Goal: Task Accomplishment & Management: Complete application form

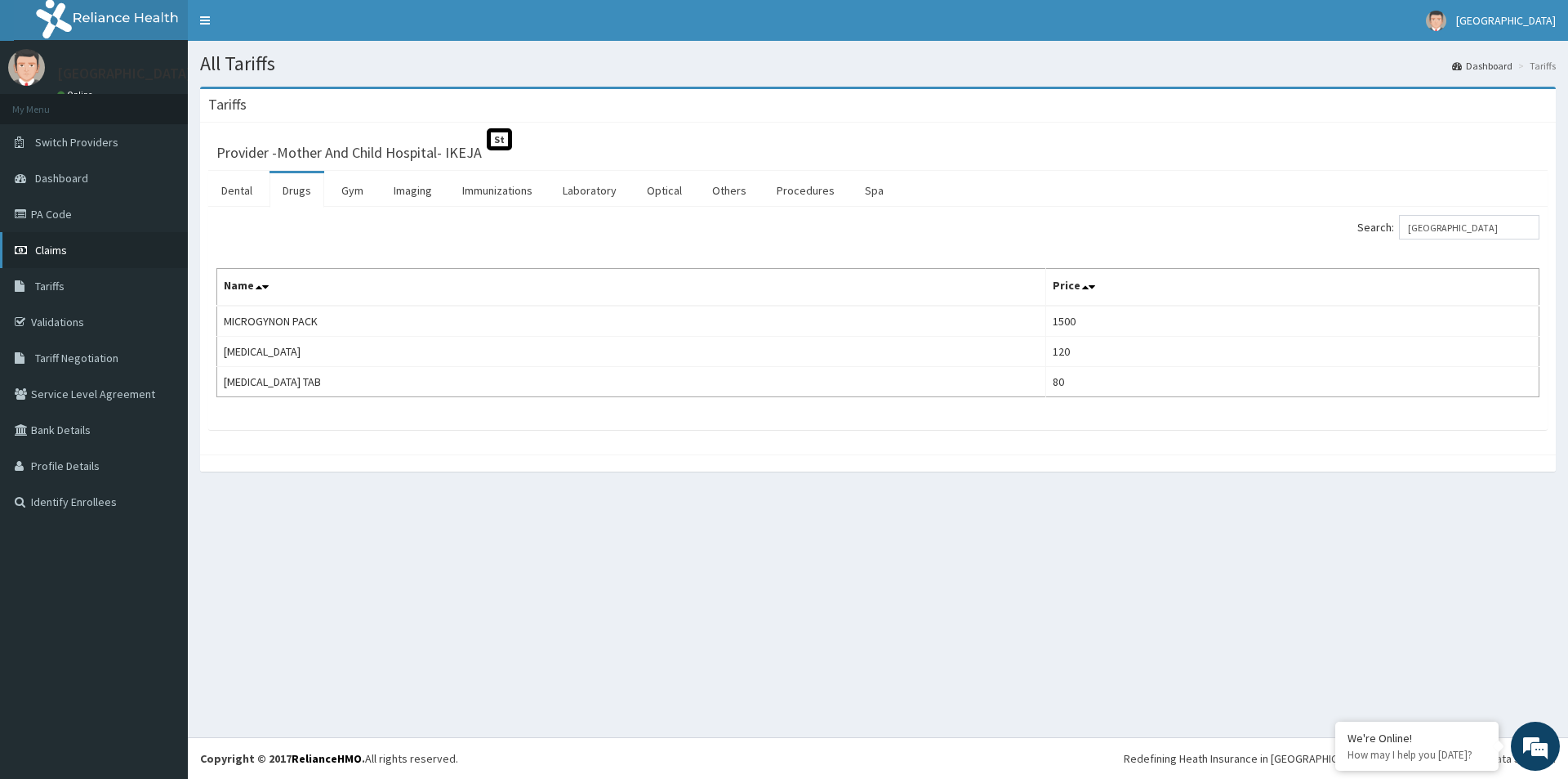
click at [39, 252] on span "Claims" at bounding box center [50, 250] width 31 height 14
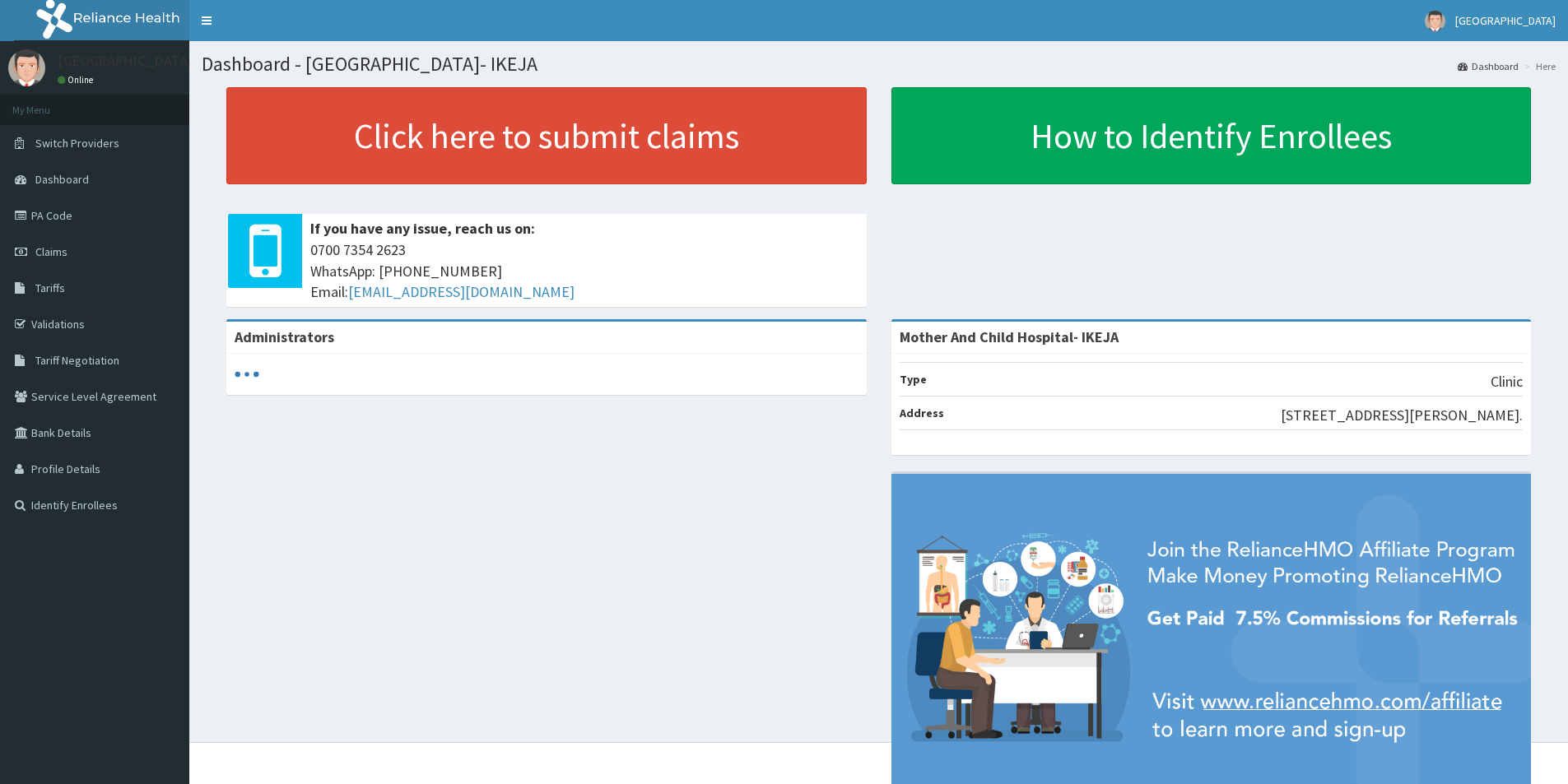
click at [46, 215] on link "PA Code" at bounding box center [94, 215] width 189 height 36
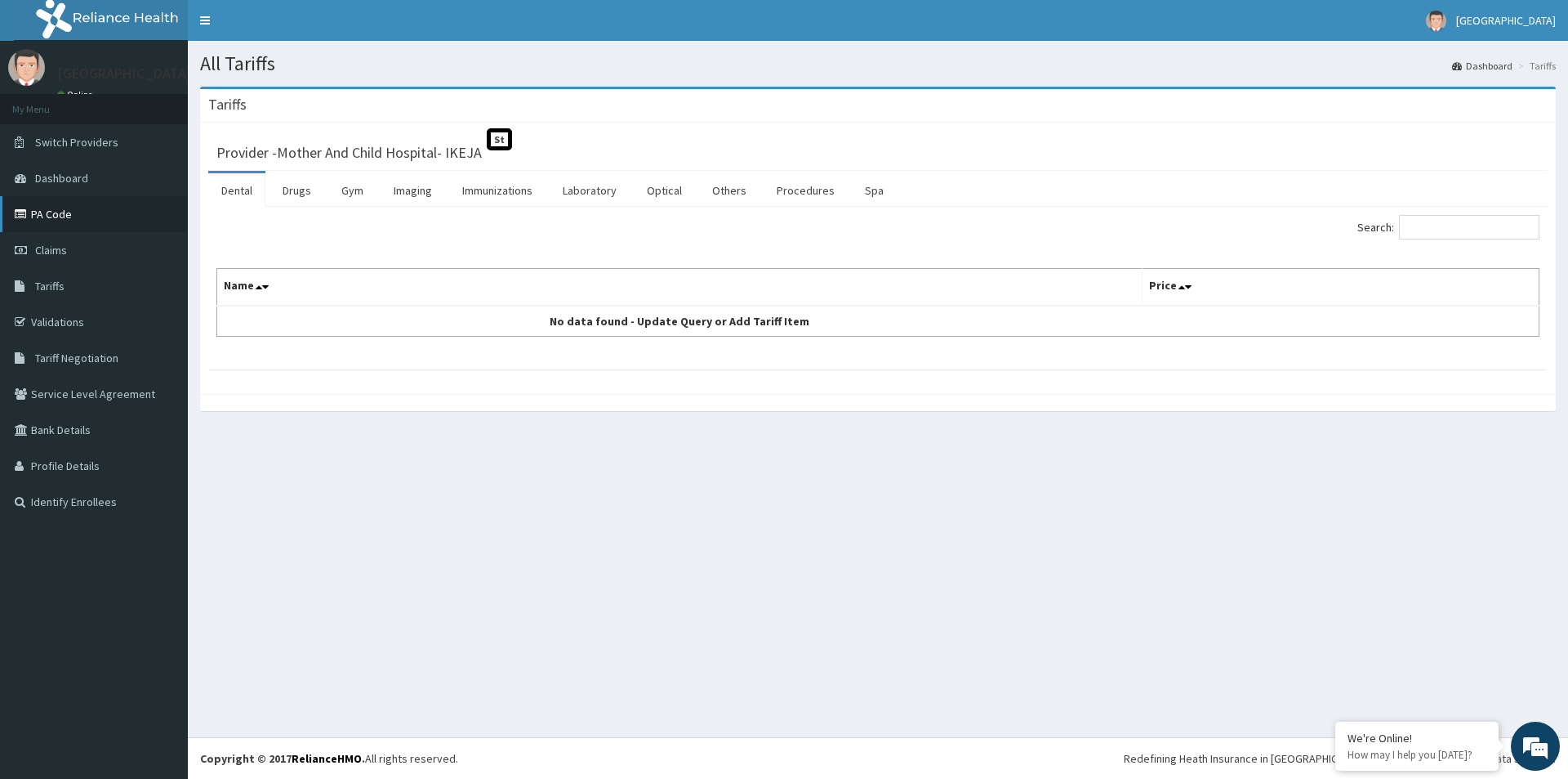
click at [49, 217] on link "PA Code" at bounding box center [93, 214] width 188 height 36
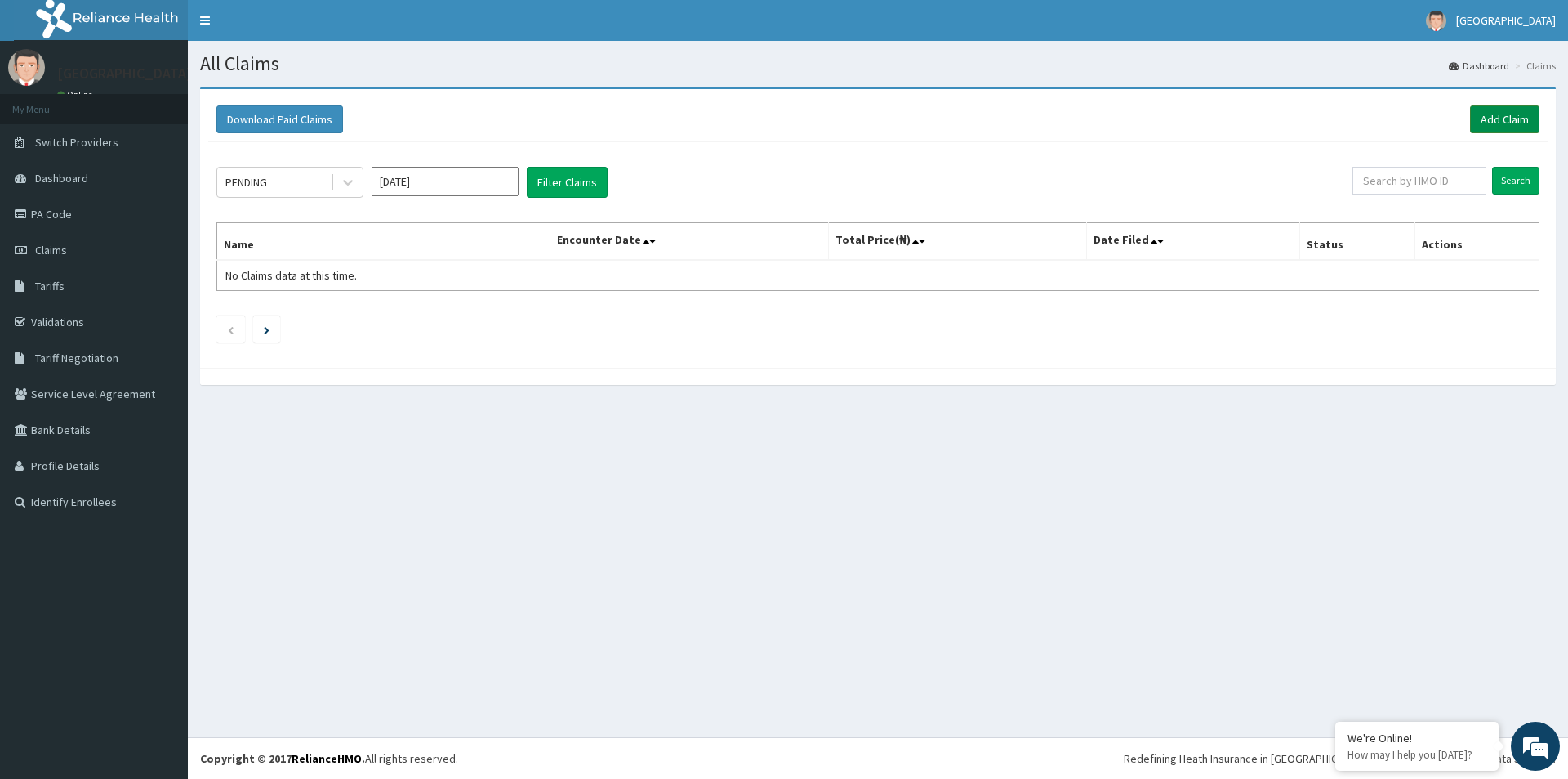
click at [1499, 117] on link "Add Claim" at bounding box center [1504, 119] width 69 height 28
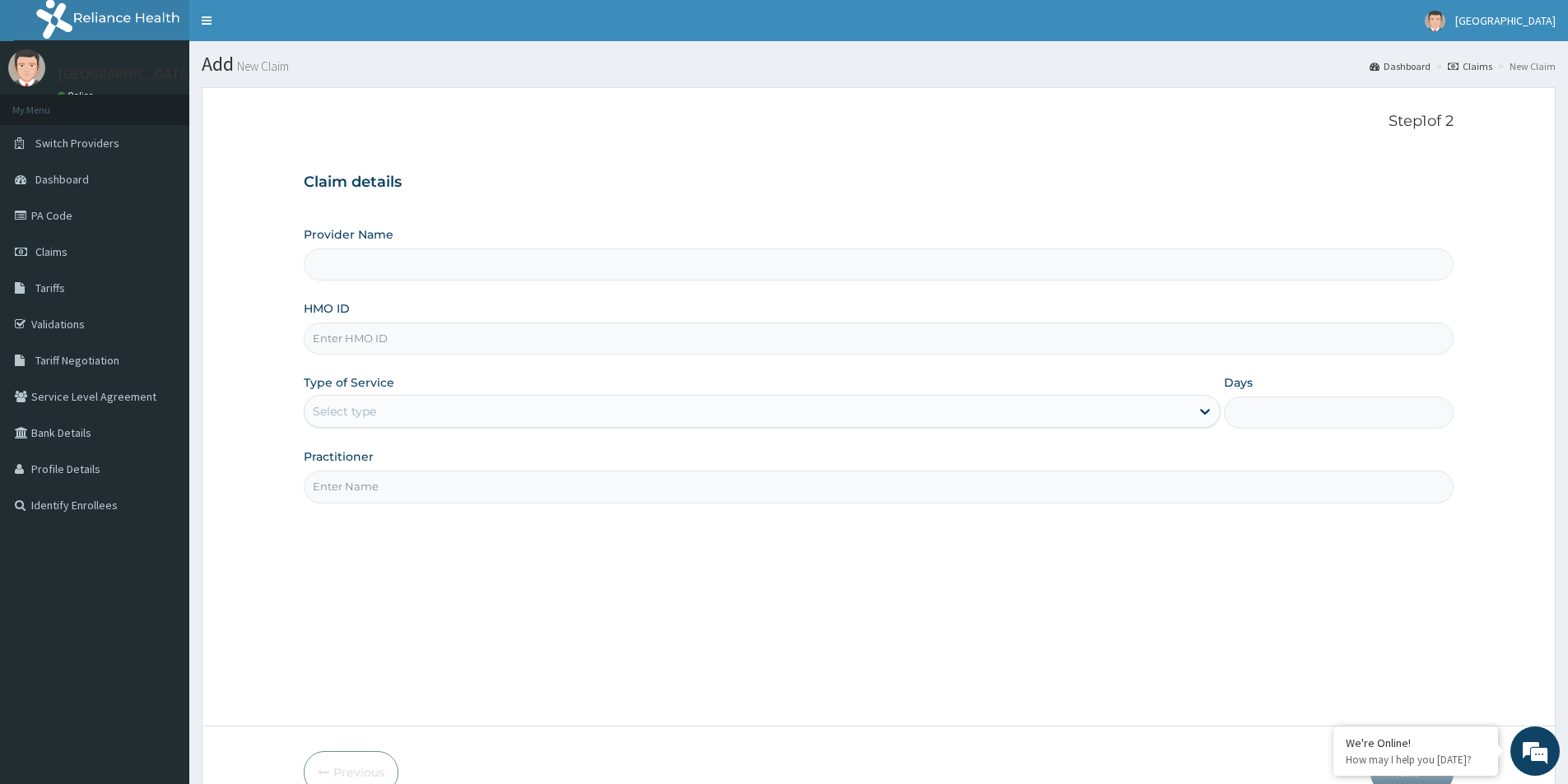
type input "Mother And Child Hospital- IKEJA"
click at [556, 340] on input "HMO ID" at bounding box center [879, 338] width 1150 height 32
type input "SOG/10047/A"
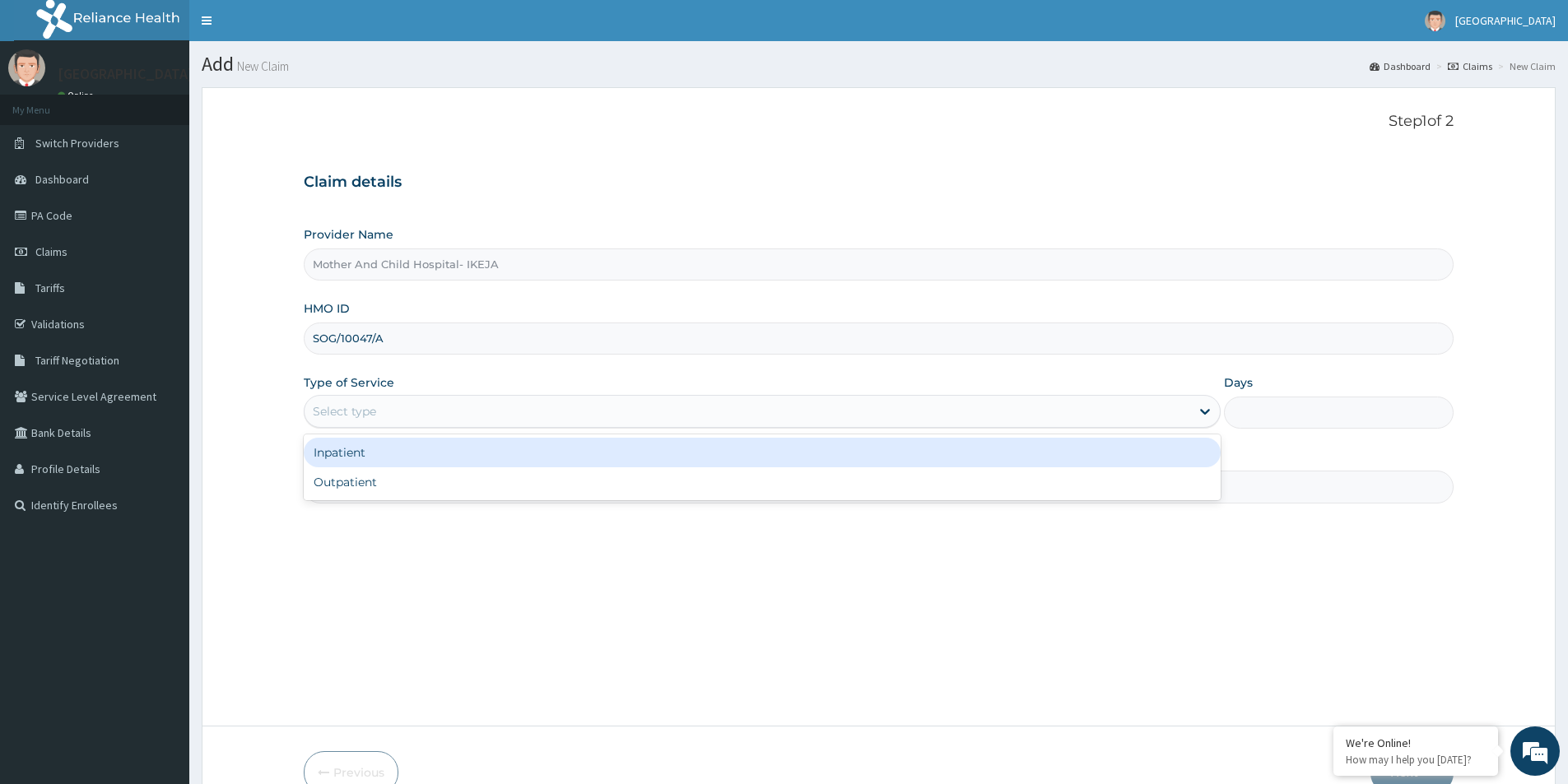
drag, startPoint x: 460, startPoint y: 409, endPoint x: 434, endPoint y: 465, distance: 61.7
click at [460, 409] on div "Select type" at bounding box center [747, 411] width 886 height 26
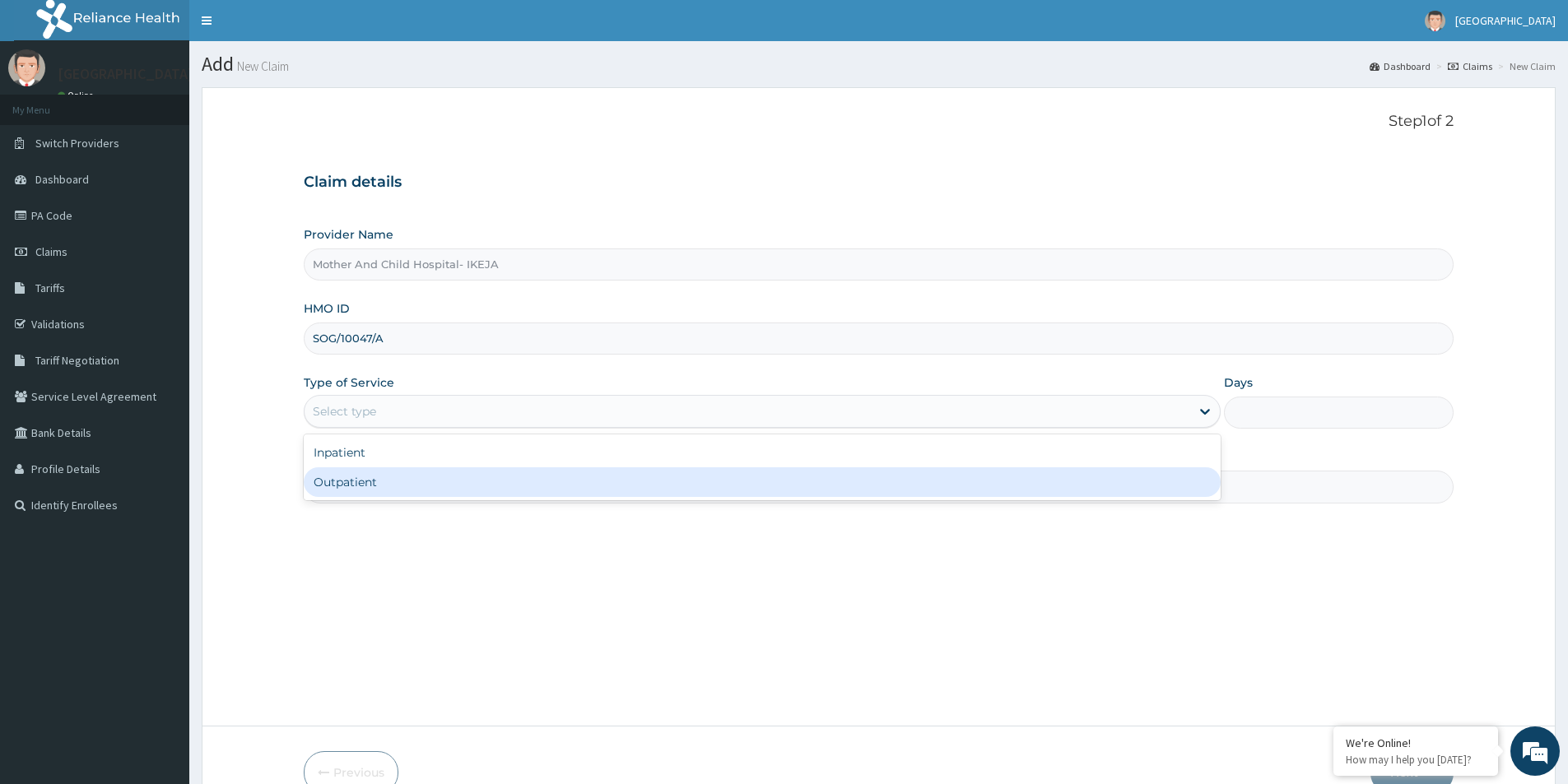
click at [363, 480] on div "Outpatient" at bounding box center [762, 482] width 917 height 30
type input "1"
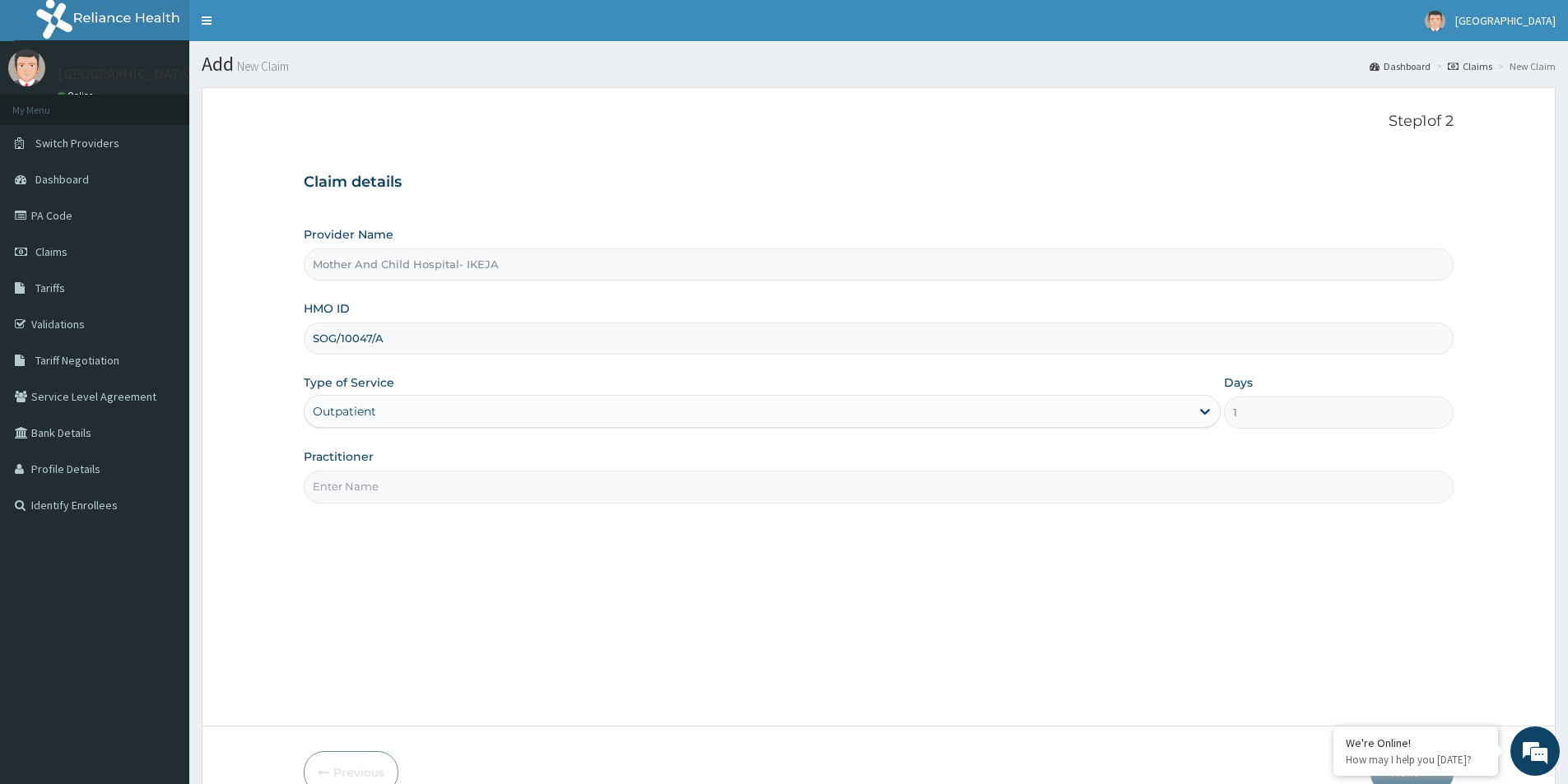
click at [379, 489] on input "Practitioner" at bounding box center [879, 486] width 1150 height 32
type input "DR EKPETTE"
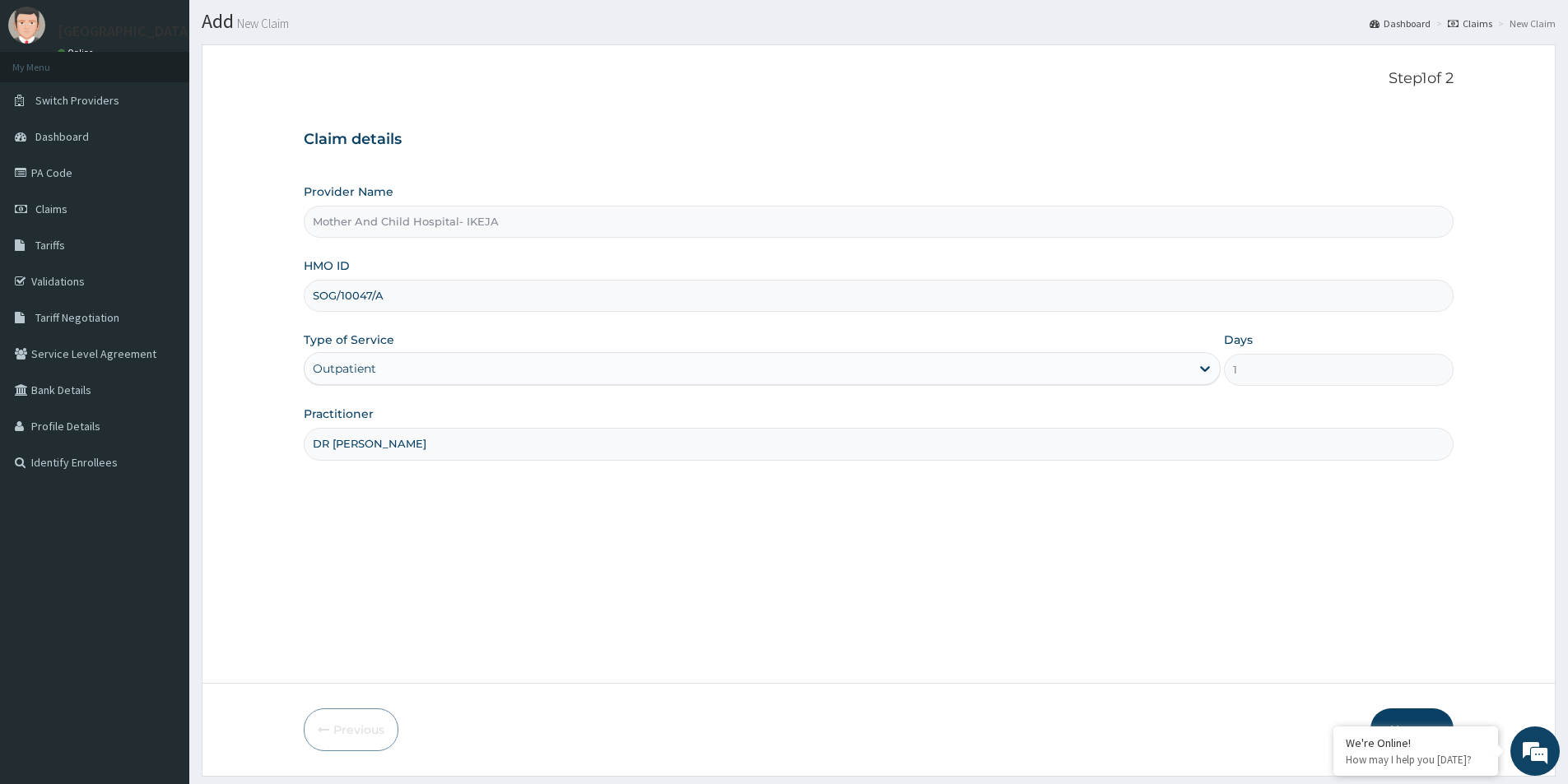
scroll to position [82, 0]
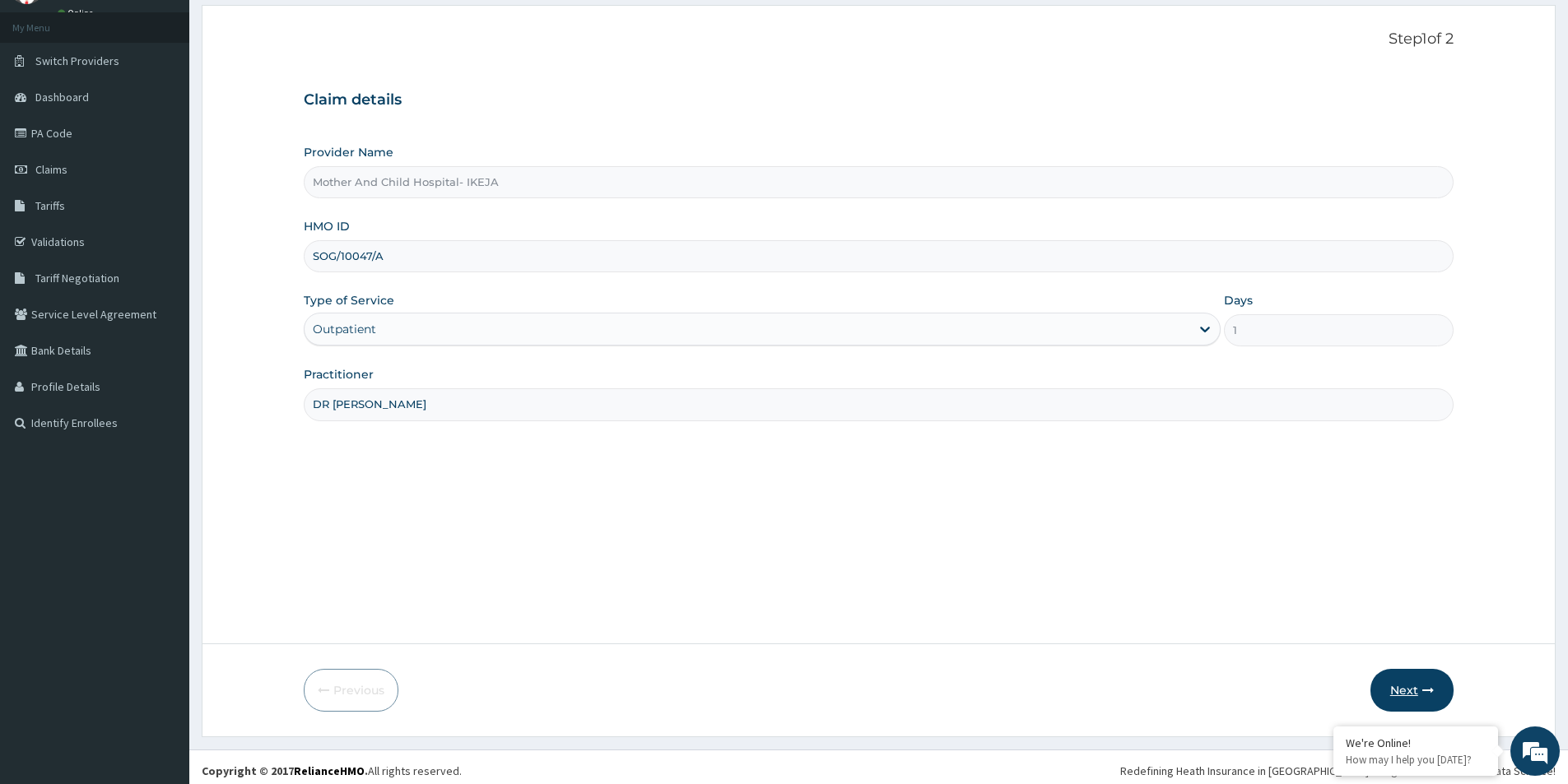
click at [1409, 688] on button "Next" at bounding box center [1411, 689] width 83 height 43
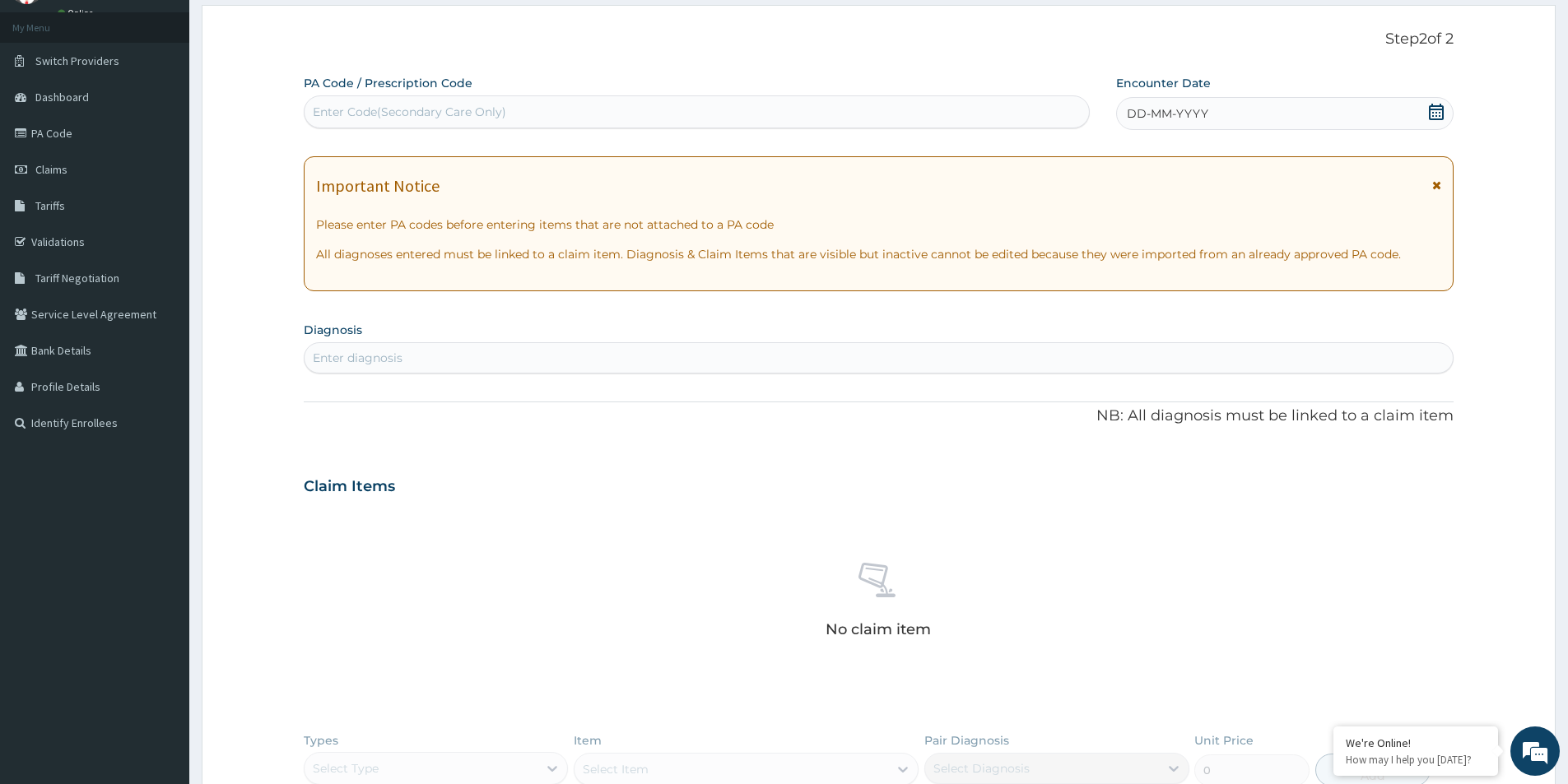
click at [543, 123] on div "Enter Code(Secondary Care Only)" at bounding box center [697, 111] width 784 height 26
click at [597, 110] on div "Enter Code(Secondary Care Only)" at bounding box center [697, 111] width 784 height 26
paste input "PA/03CBB4"
type input "PA/03CBB4"
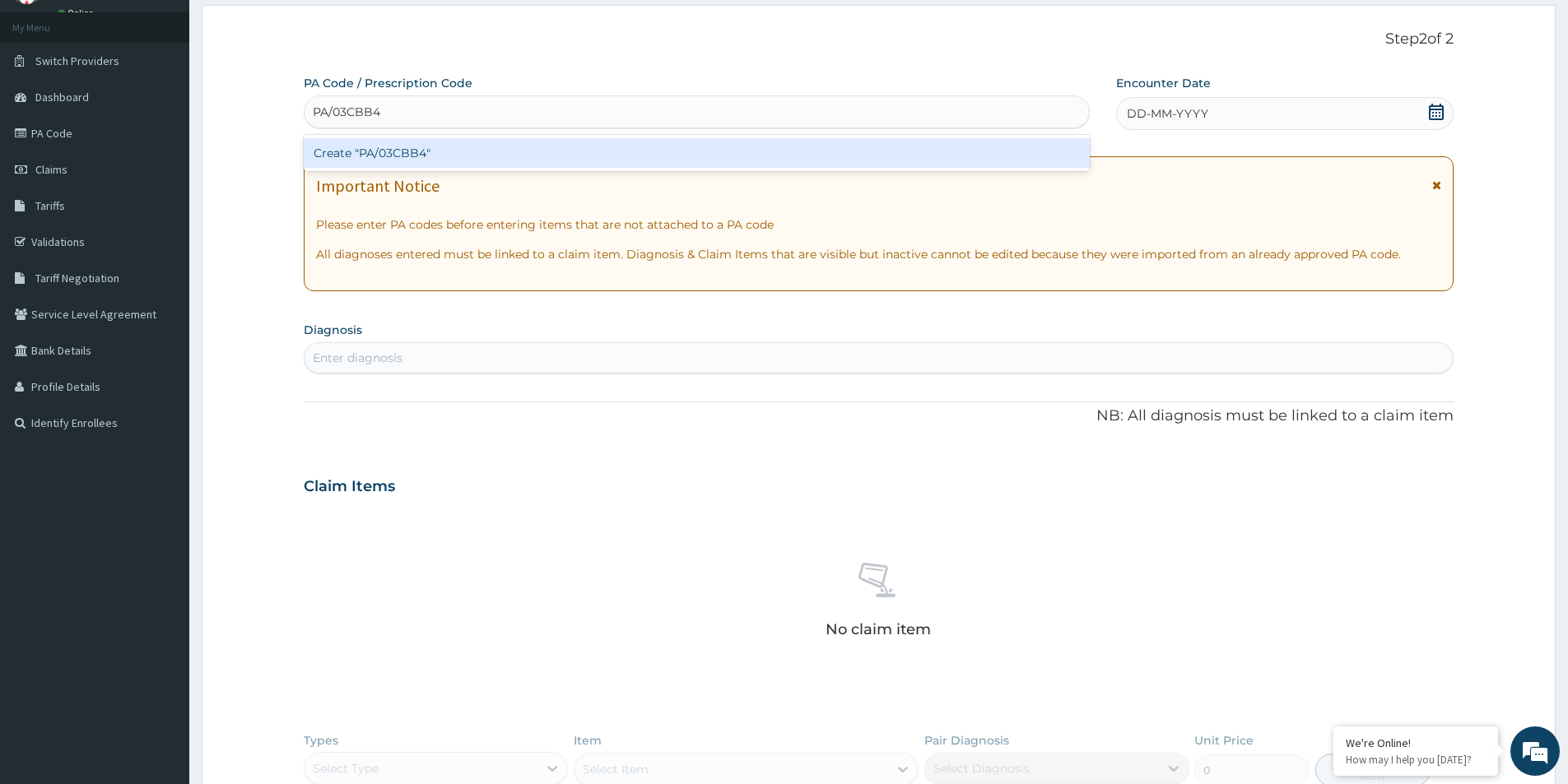
click at [404, 156] on div "Create "PA/03CBB4"" at bounding box center [697, 153] width 786 height 30
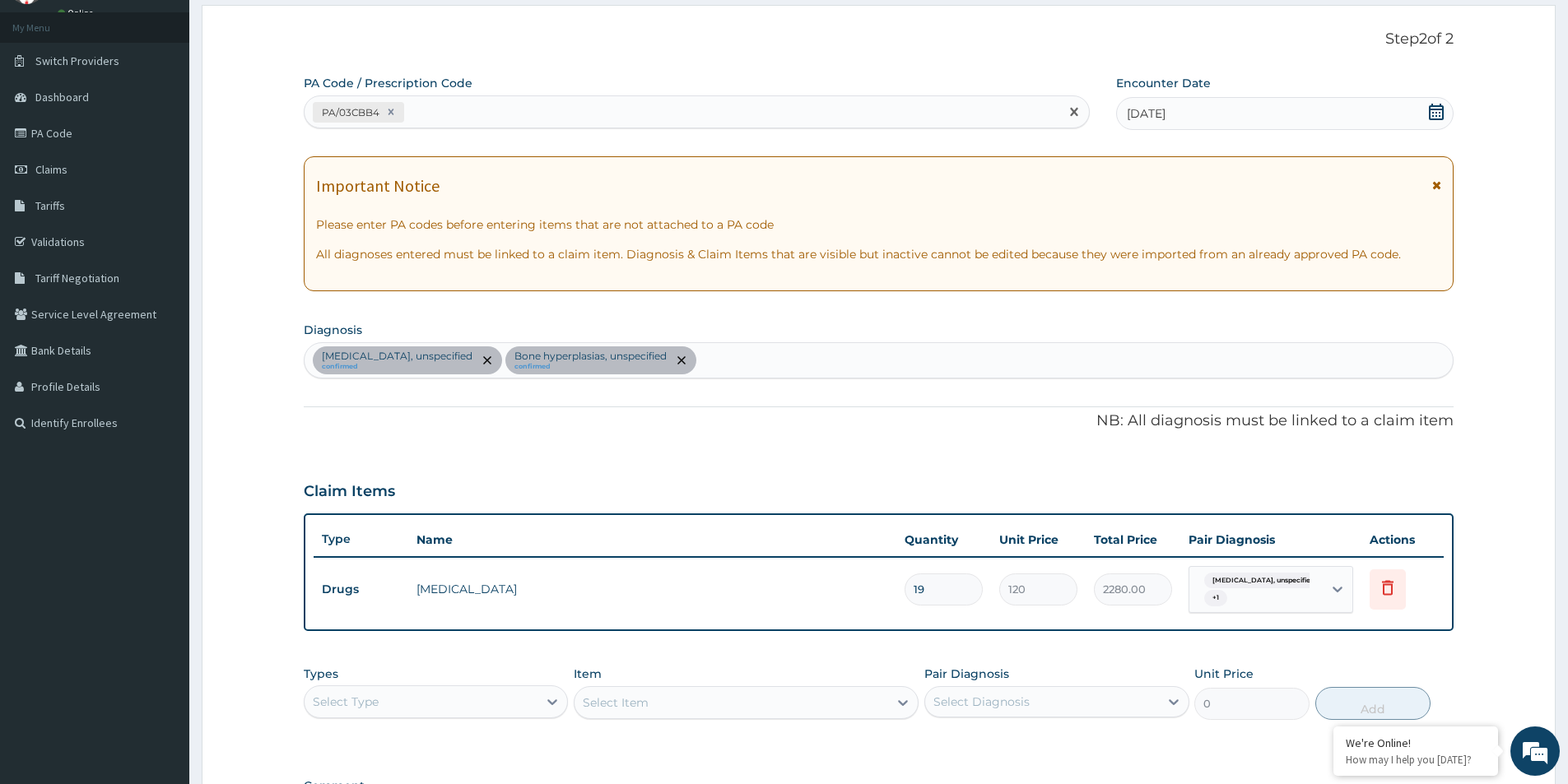
click at [561, 119] on div "PA/03CBB4" at bounding box center [682, 112] width 755 height 27
paste input "PA/63B51D"
type input "PA/63B51D"
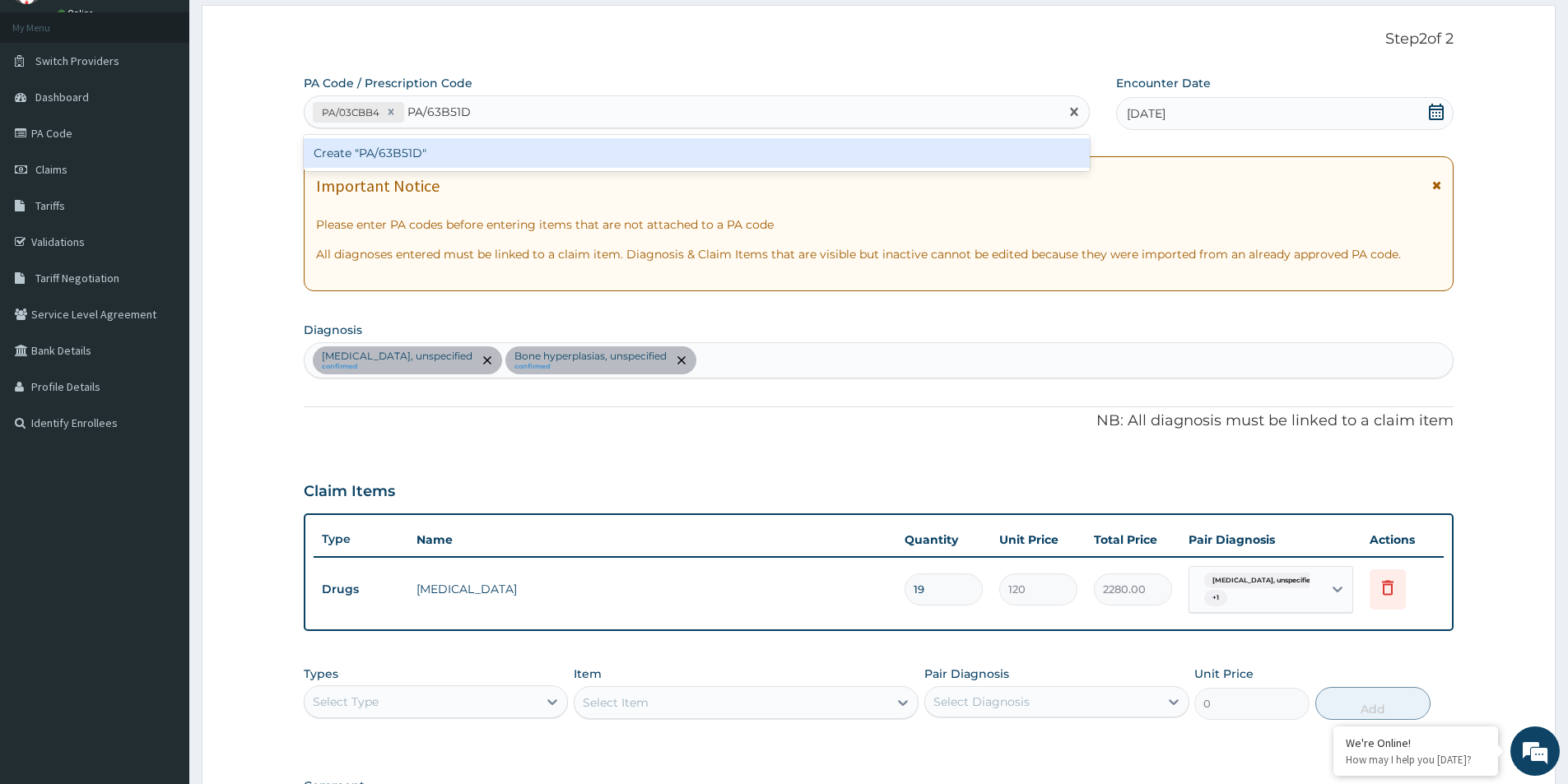
click at [379, 152] on div "Create "PA/63B51D"" at bounding box center [697, 153] width 786 height 30
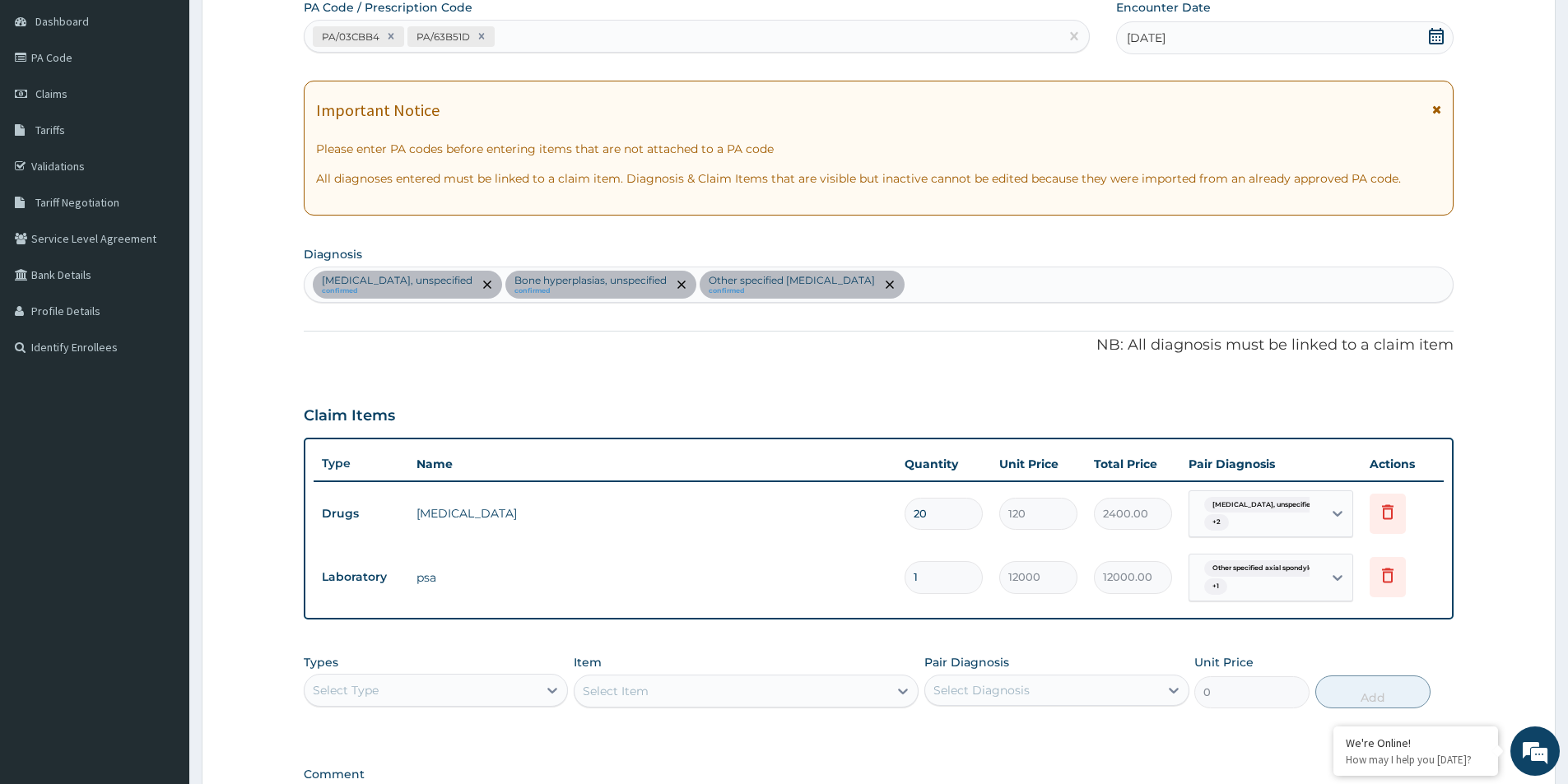
scroll to position [165, 0]
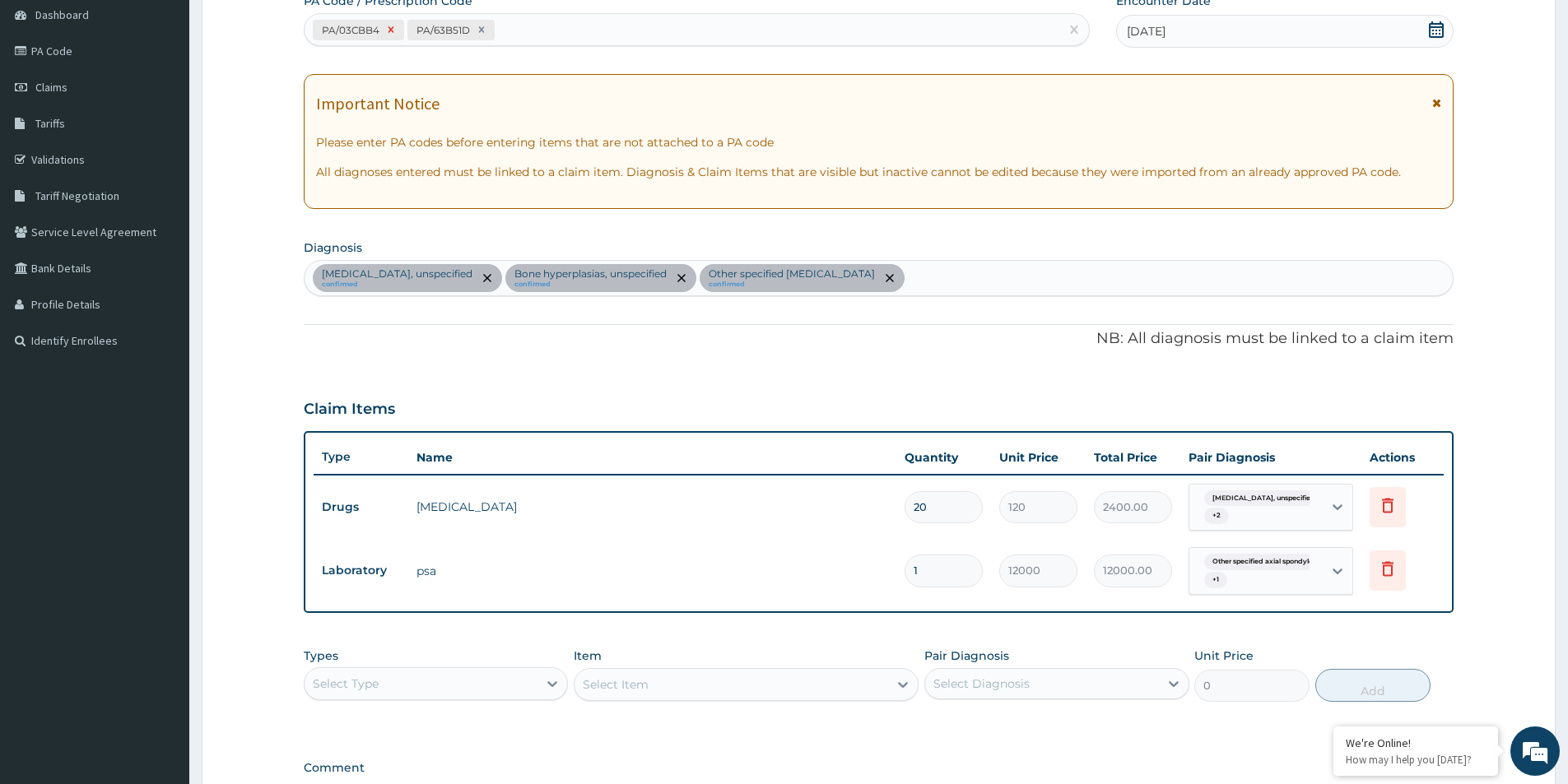
click at [384, 31] on div at bounding box center [391, 30] width 18 height 19
type input "1"
type input "120.00"
click at [473, 41] on div "PA/63B51D" at bounding box center [682, 30] width 755 height 27
type input "PA/"
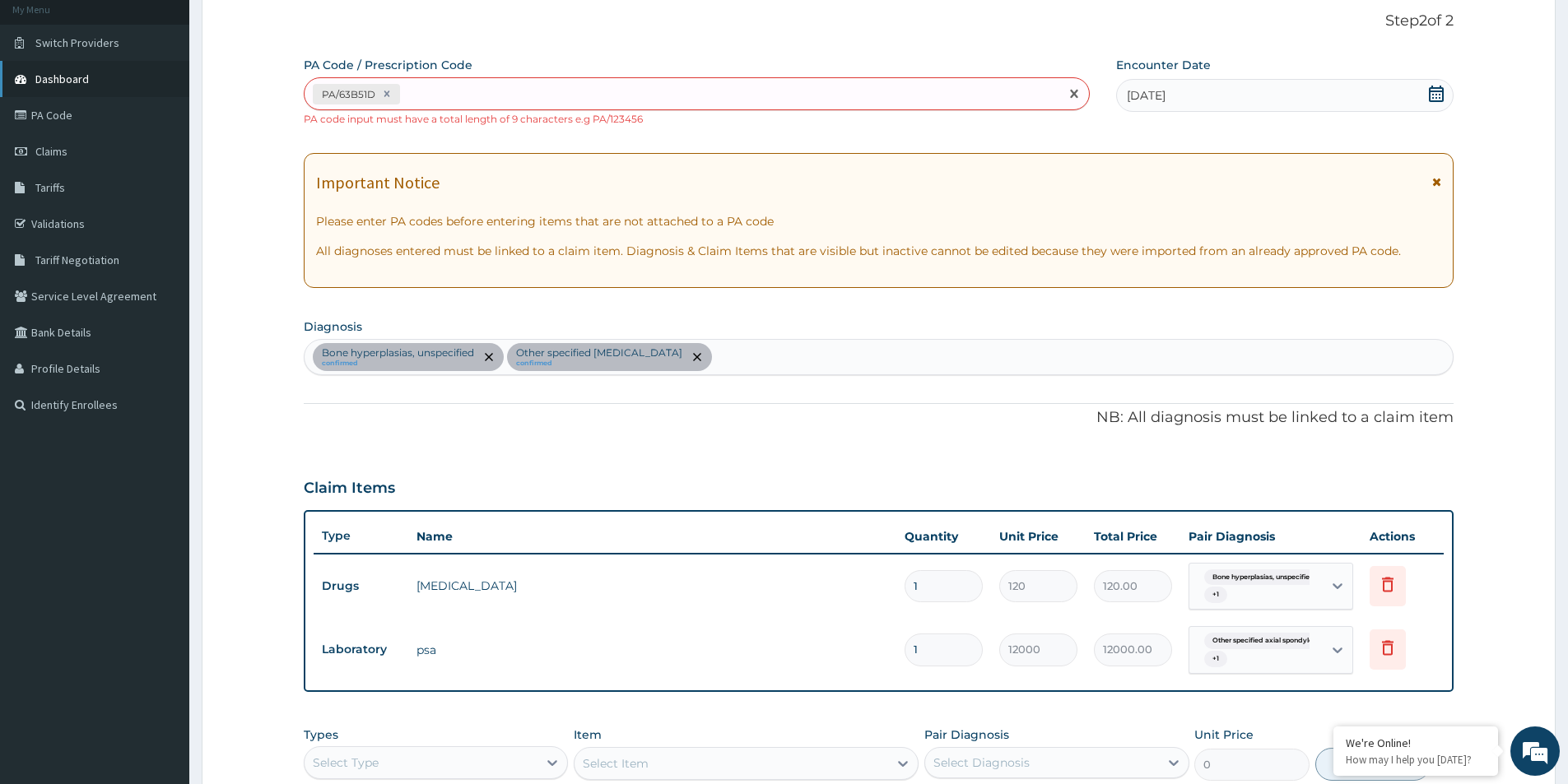
scroll to position [0, 0]
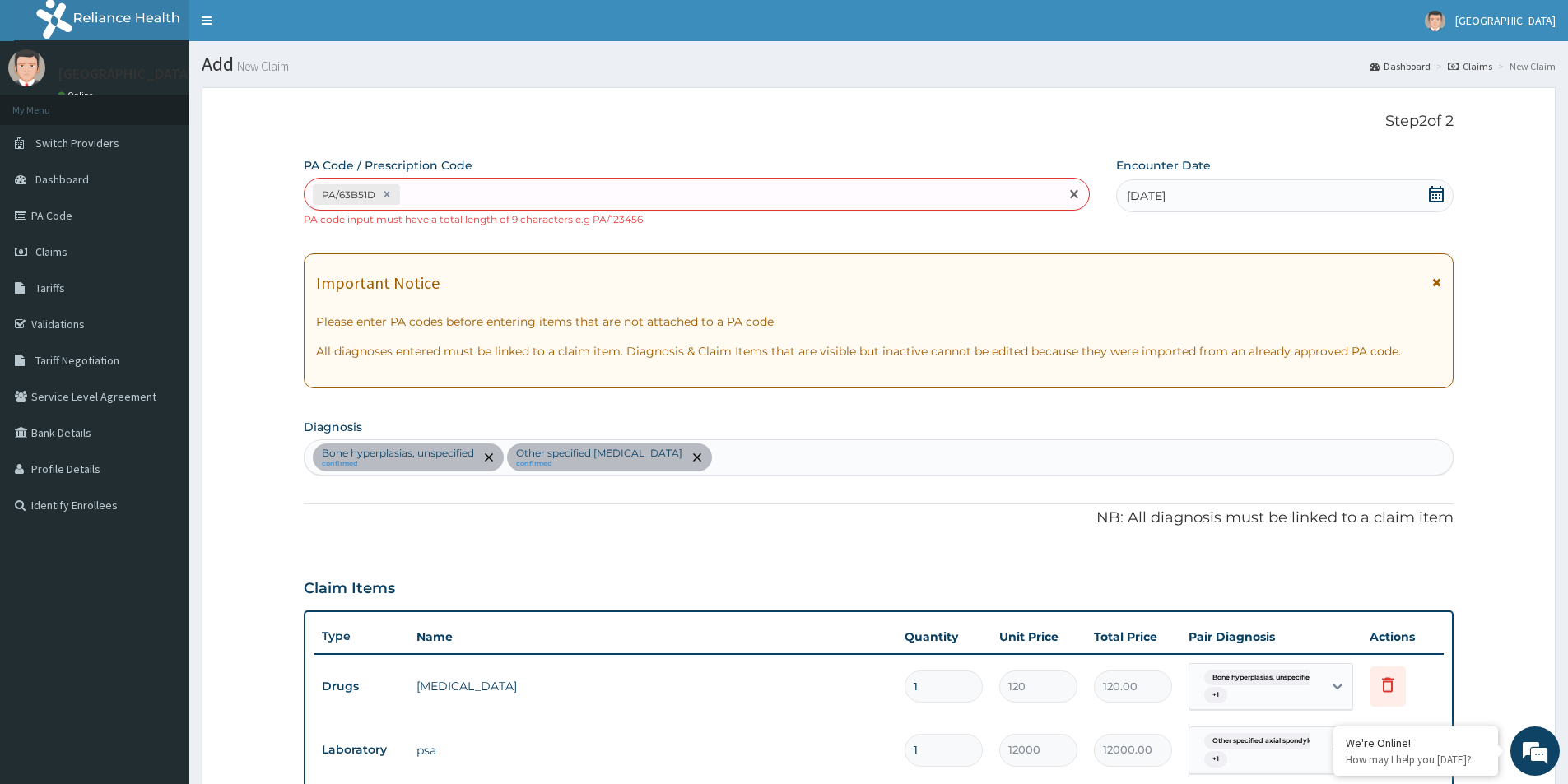
click at [593, 196] on div "PA/63B51D" at bounding box center [682, 194] width 755 height 27
paste input "PA/03CBB4"
type input "PA/03CBB4"
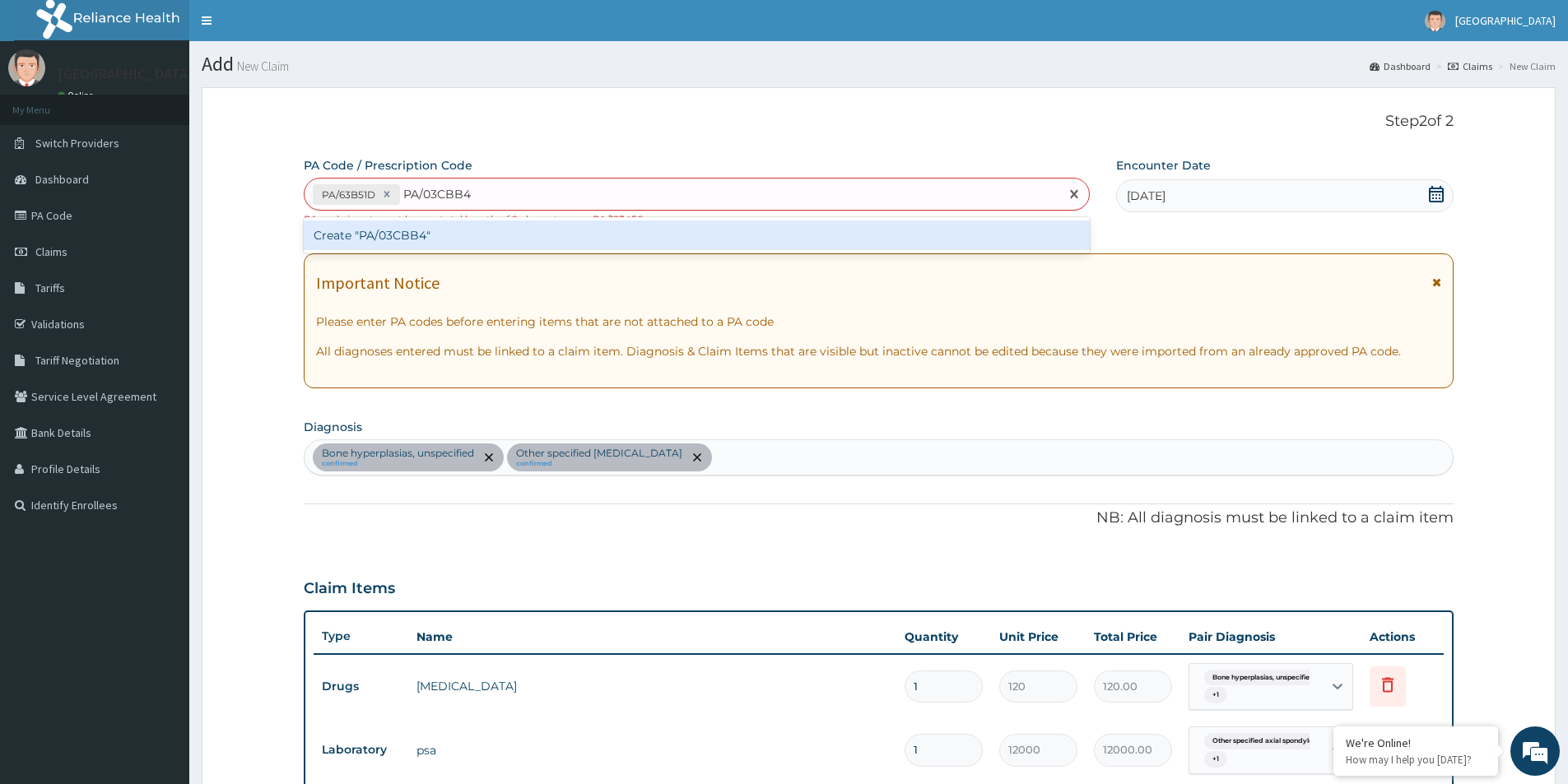
click at [404, 232] on div "Create "PA/03CBB4"" at bounding box center [697, 235] width 786 height 30
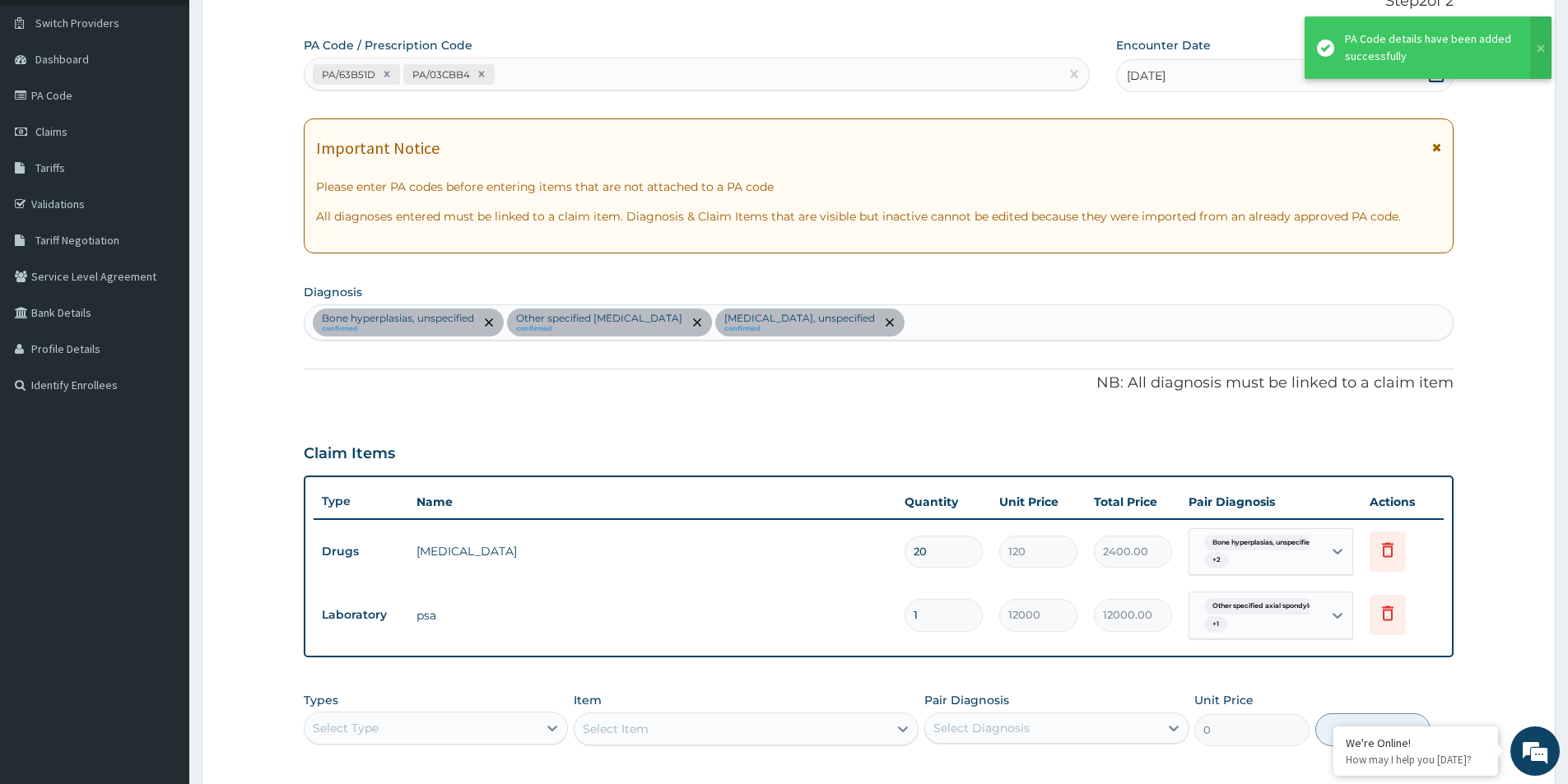
scroll to position [82, 0]
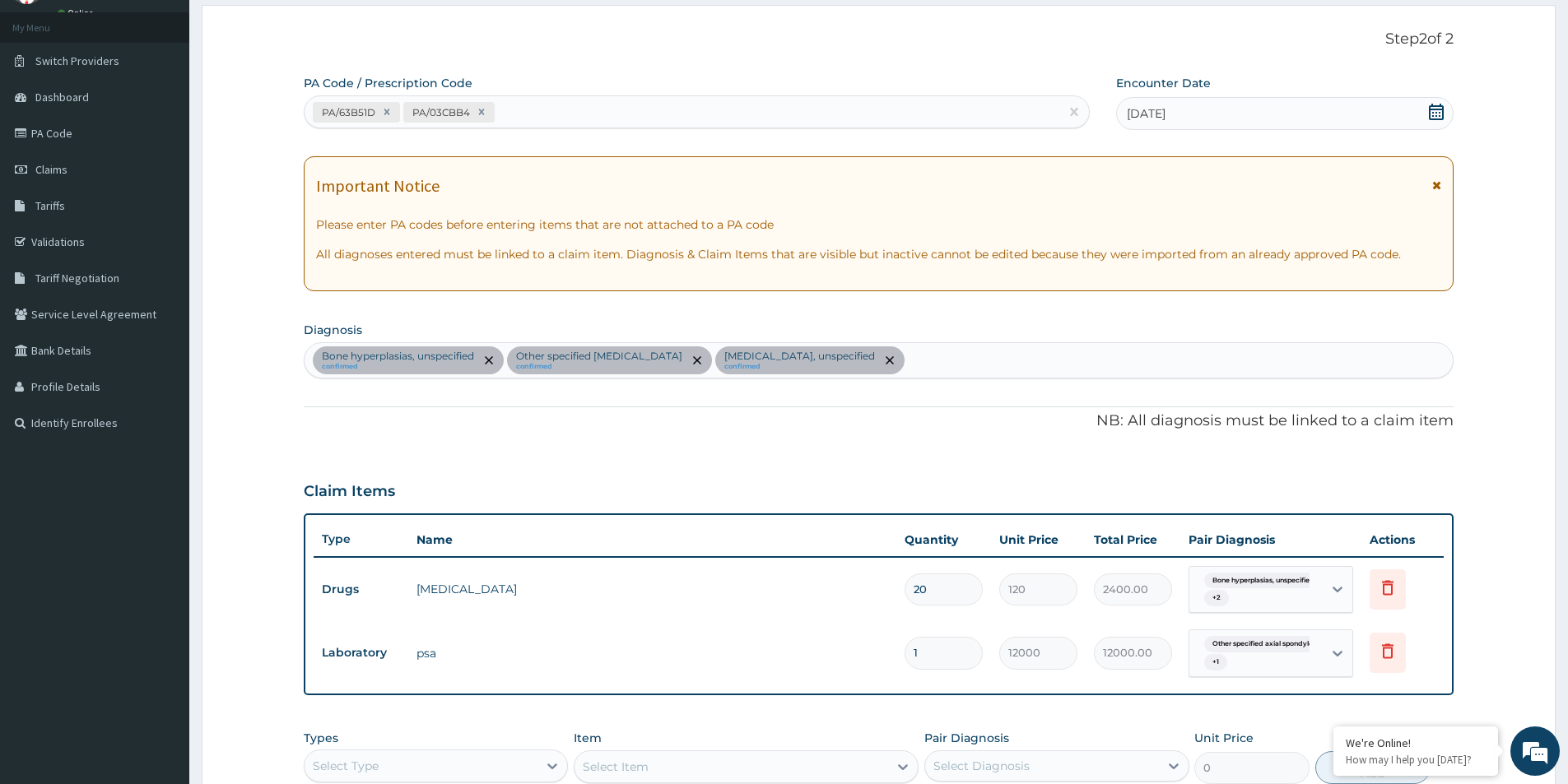
click at [477, 110] on icon at bounding box center [481, 111] width 12 height 12
type input "1"
type input "120.00"
click at [385, 112] on icon at bounding box center [386, 111] width 12 height 12
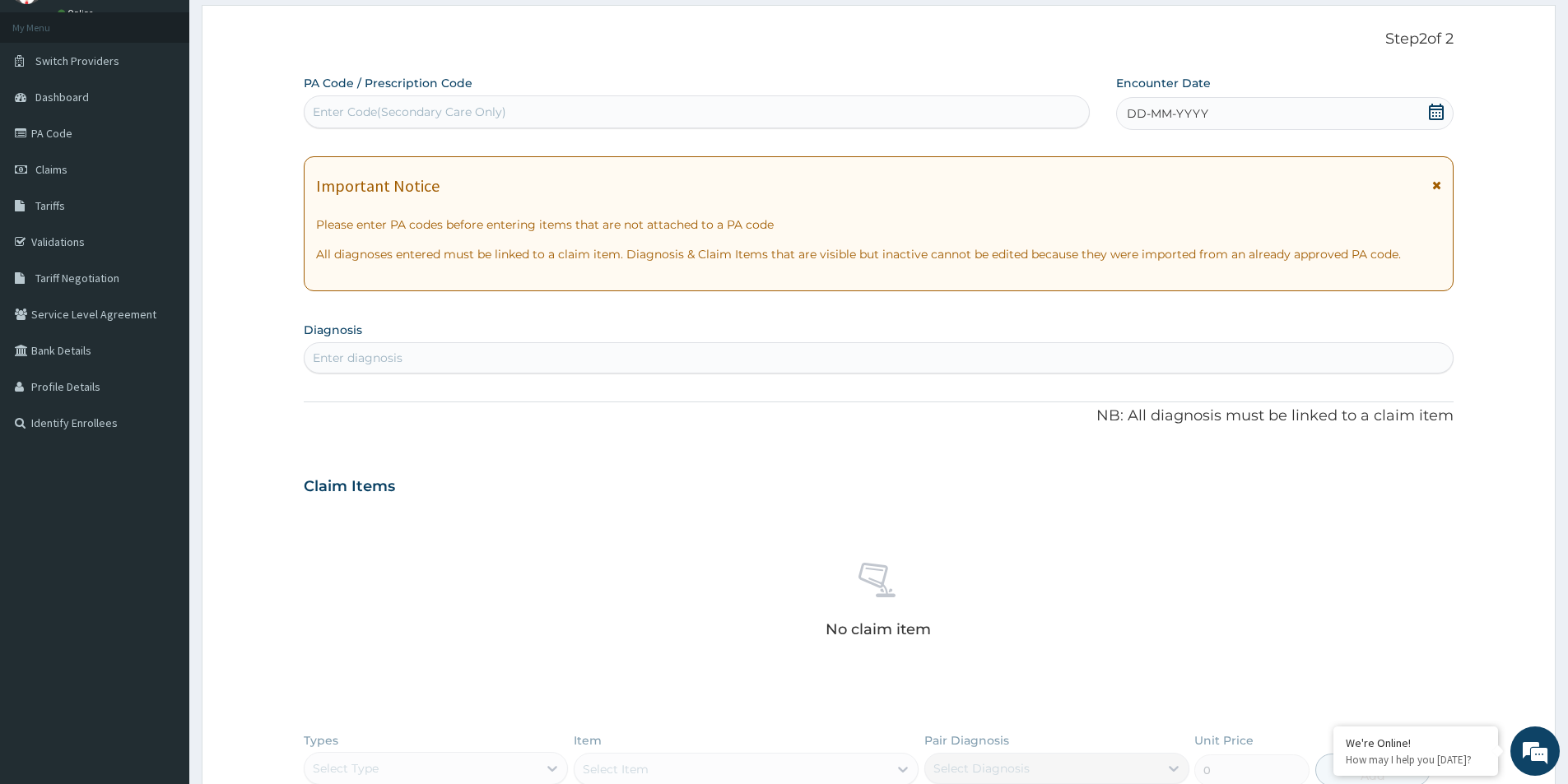
click at [459, 112] on div "Enter Code(Secondary Care Only)" at bounding box center [410, 112] width 194 height 16
paste input "PA/03CBB4"
type input "PA/03CBB4"
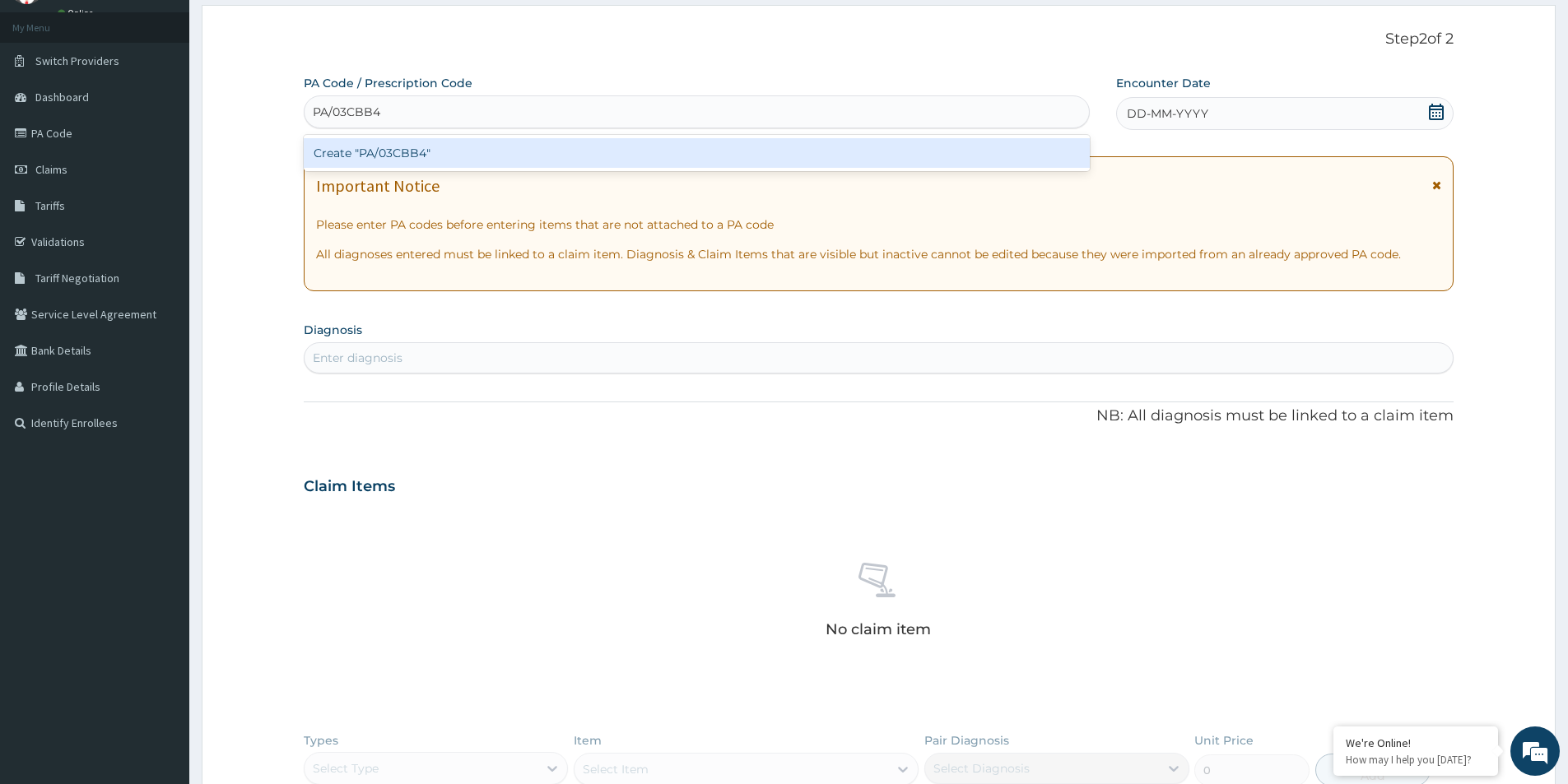
click at [401, 147] on div "Create "PA/03CBB4"" at bounding box center [697, 153] width 786 height 30
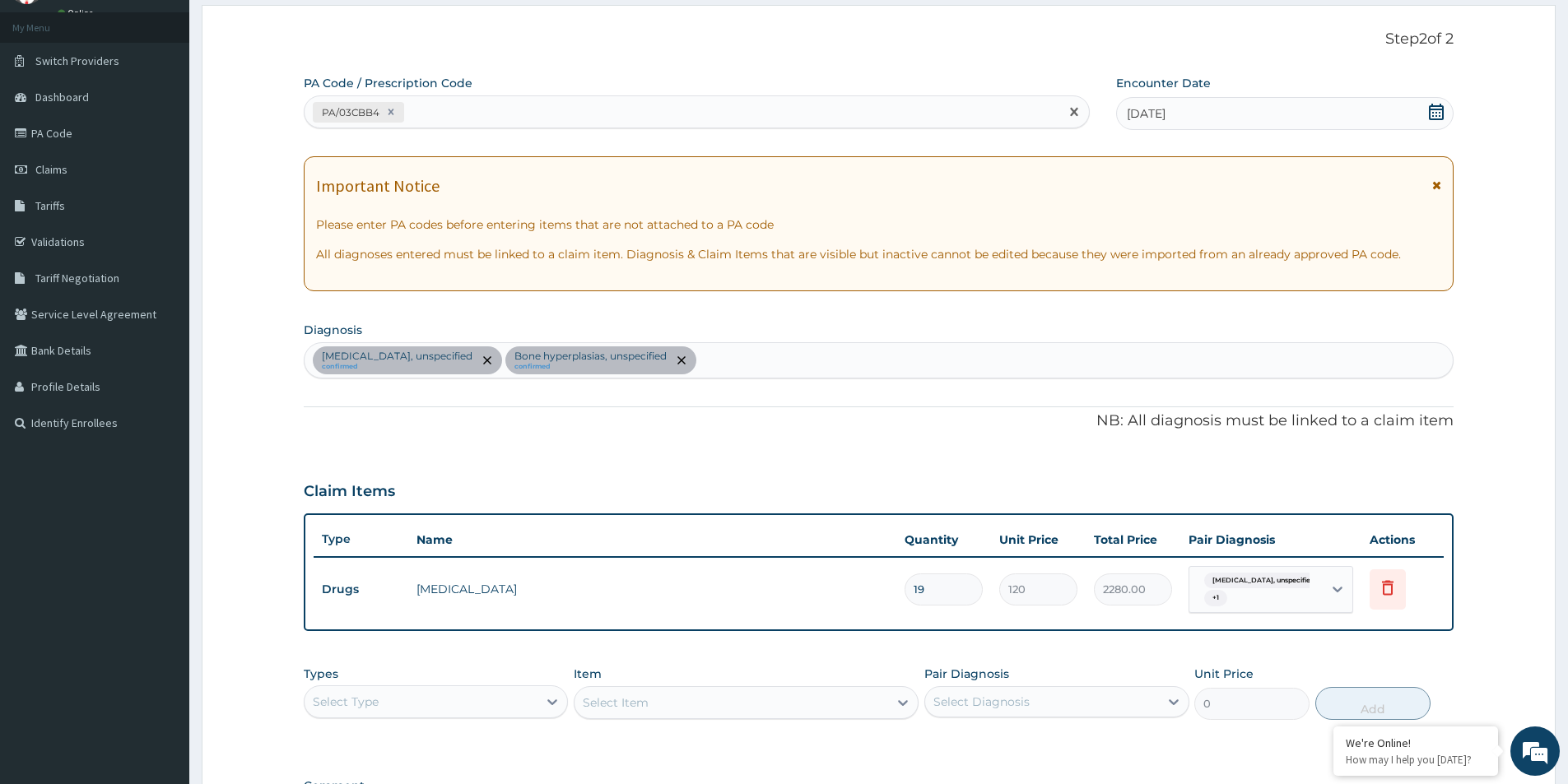
click at [473, 116] on div "PA/03CBB4" at bounding box center [682, 112] width 755 height 27
paste input "PA/03CBB4"
type input "PA/03CBB4"
drag, startPoint x: 499, startPoint y: 113, endPoint x: 427, endPoint y: 114, distance: 72.0
click at [427, 114] on div "PA/03CBB4" at bounding box center [682, 112] width 755 height 27
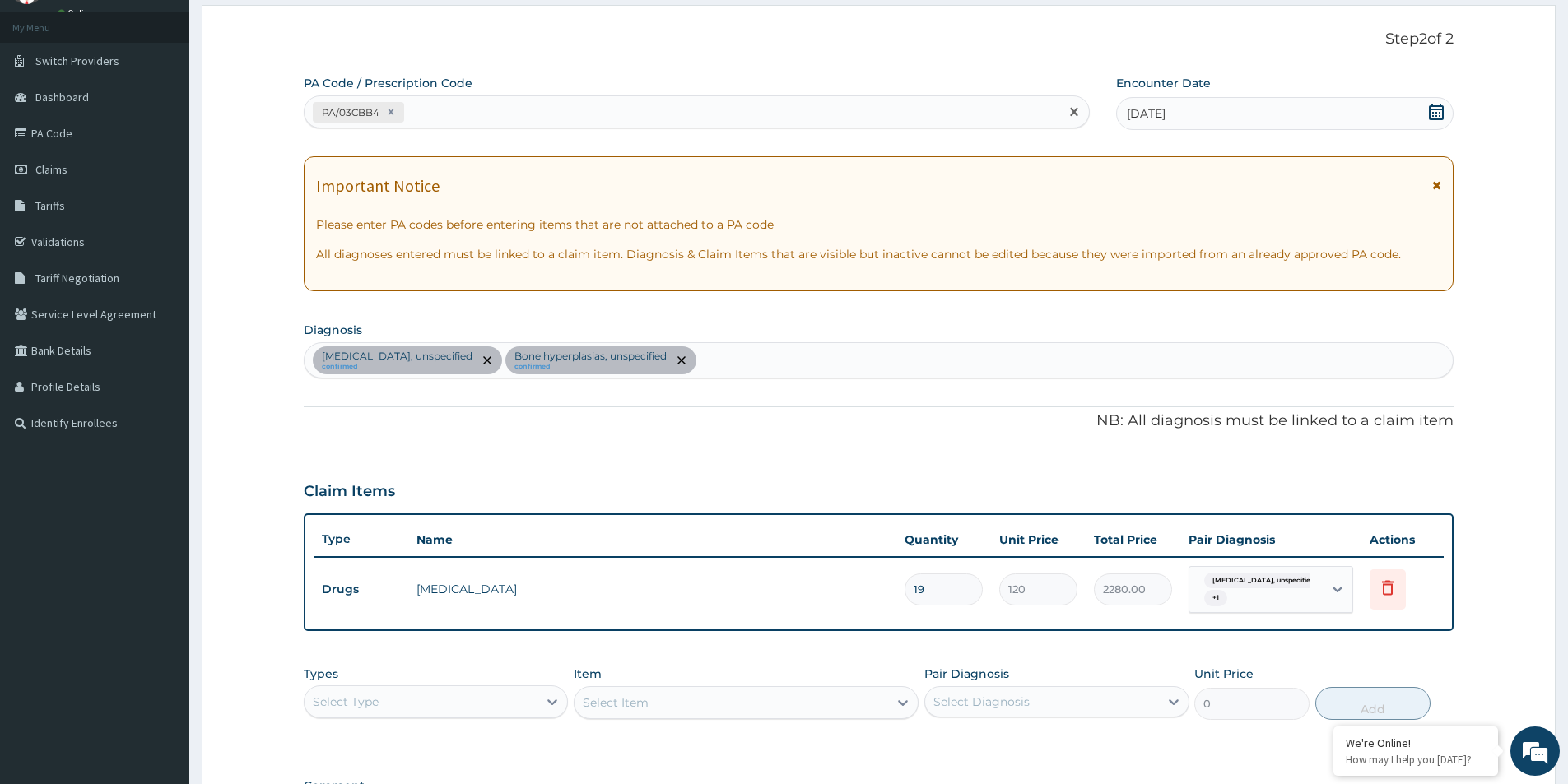
click at [487, 112] on div "PA/03CBB4" at bounding box center [682, 112] width 755 height 27
paste input "PA/63B51D"
type input "PA/63B51D"
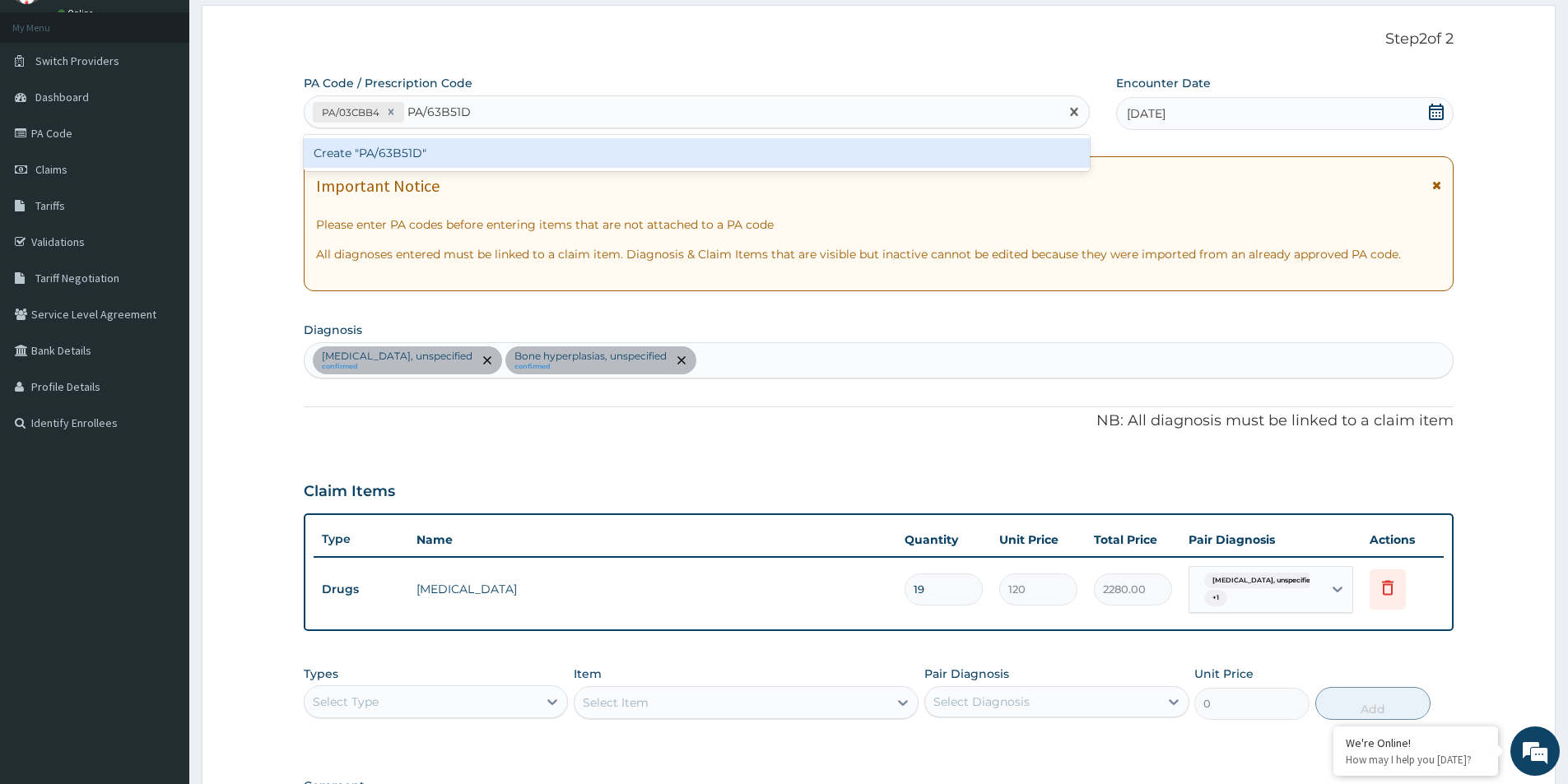
click at [384, 155] on div "Create "PA/63B51D"" at bounding box center [697, 153] width 786 height 30
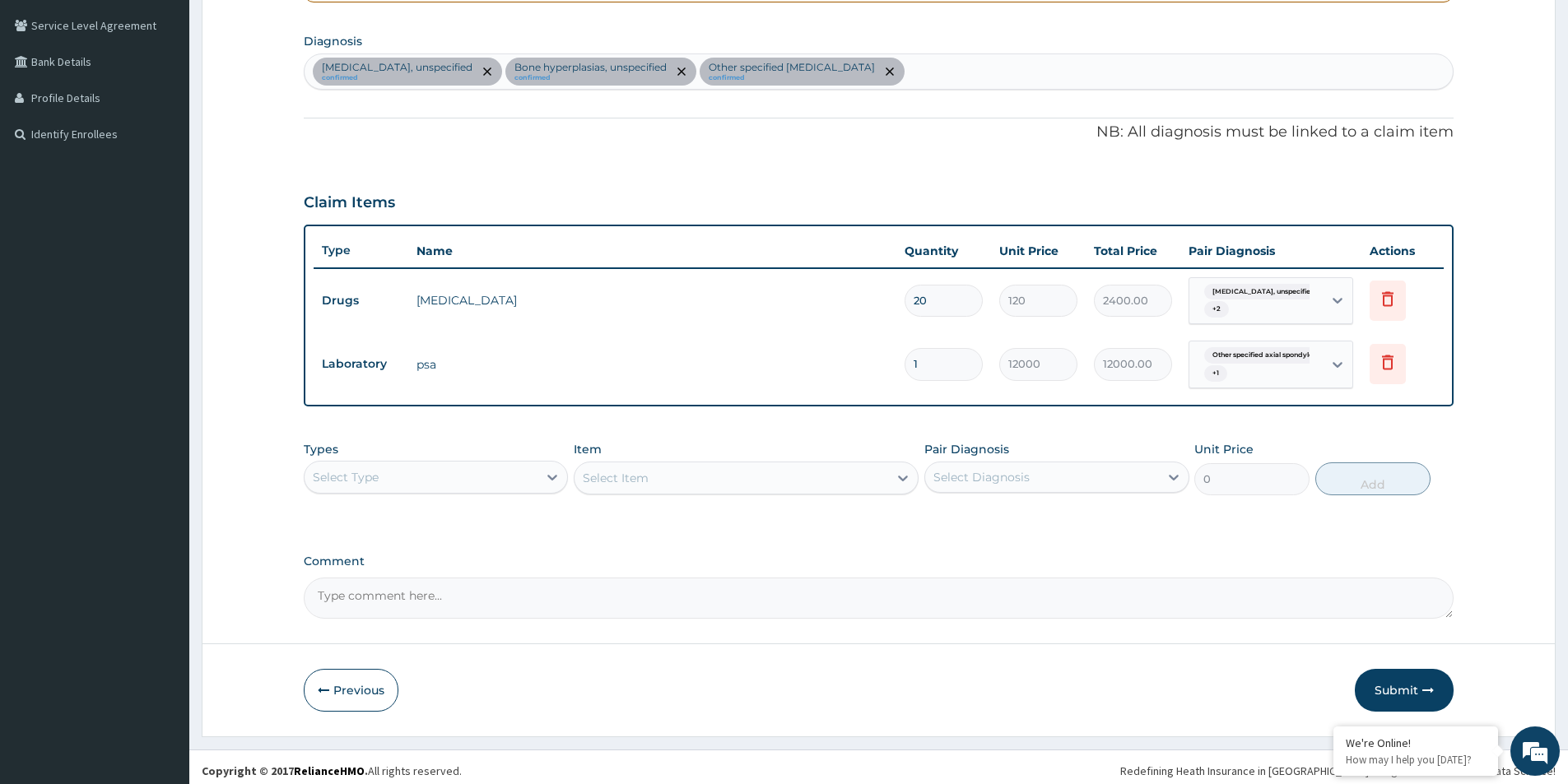
scroll to position [378, 0]
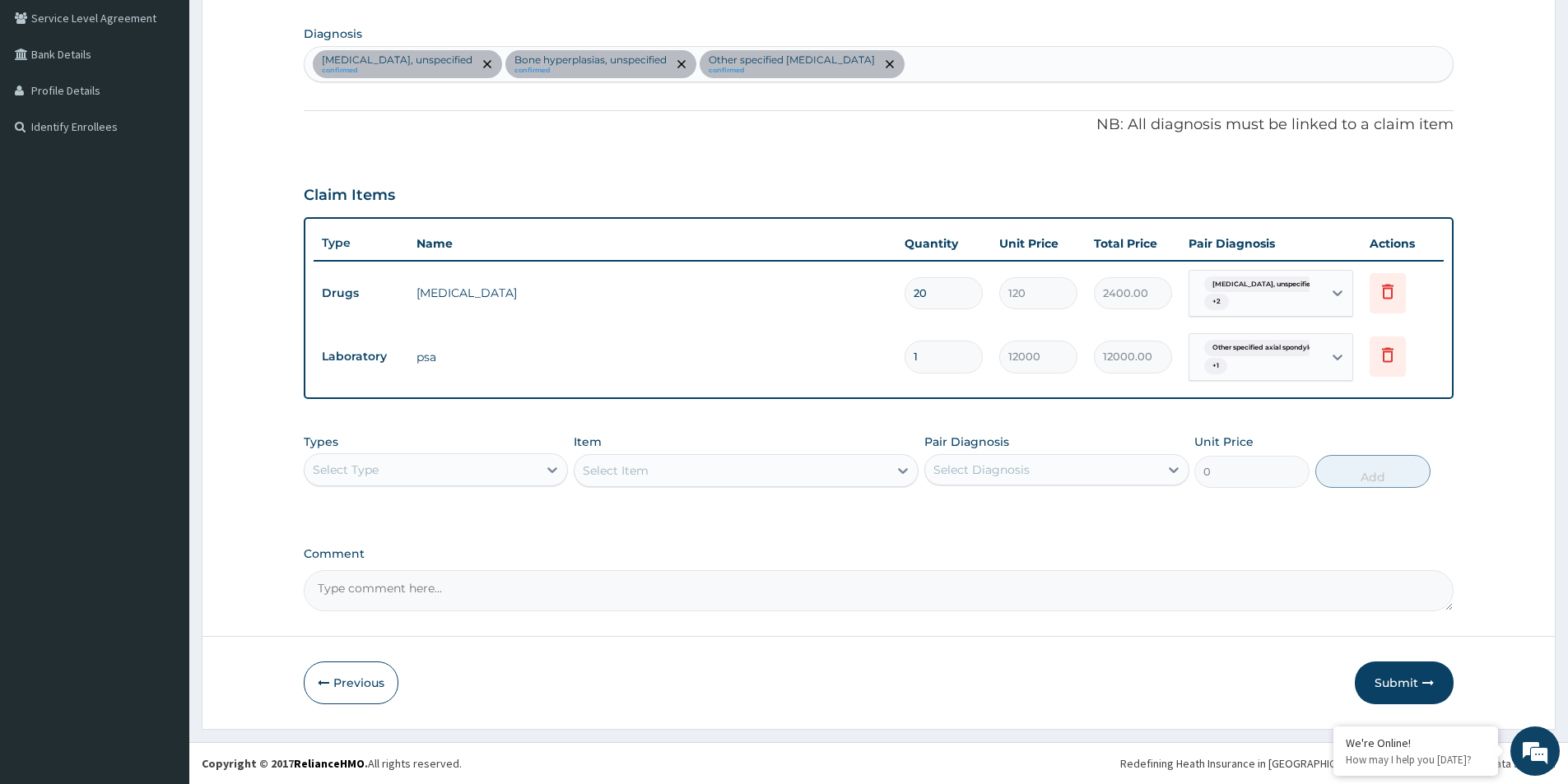
click at [485, 466] on div "Select Type" at bounding box center [421, 469] width 233 height 26
click at [363, 572] on div "Procedures" at bounding box center [436, 570] width 264 height 30
click at [698, 468] on div "Select Item" at bounding box center [731, 470] width 314 height 26
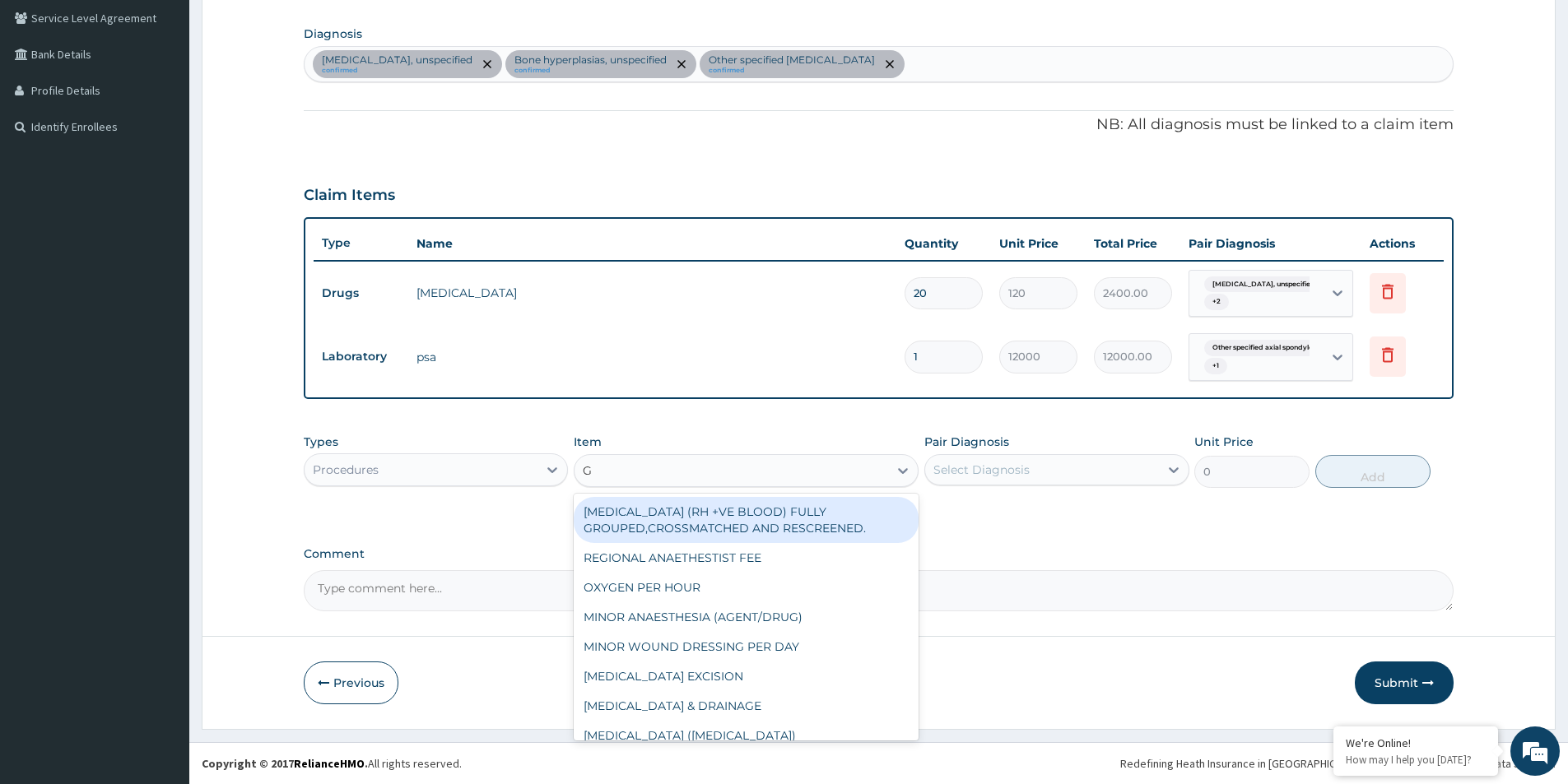
type input "GP"
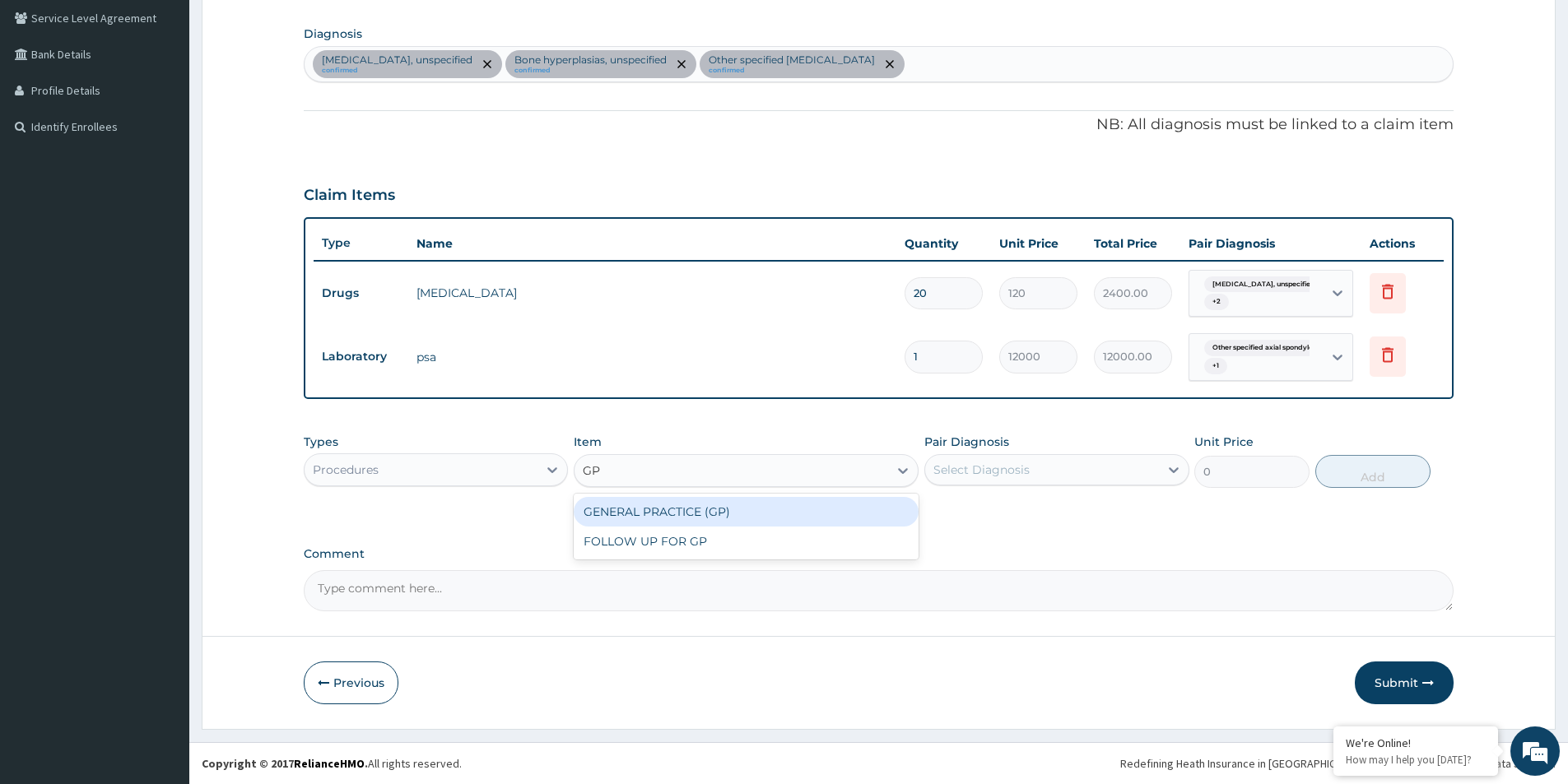
drag, startPoint x: 693, startPoint y: 515, endPoint x: 826, endPoint y: 511, distance: 133.1
click at [696, 515] on div "GENERAL PRACTICE (GP)" at bounding box center [746, 511] width 345 height 30
type input "4000"
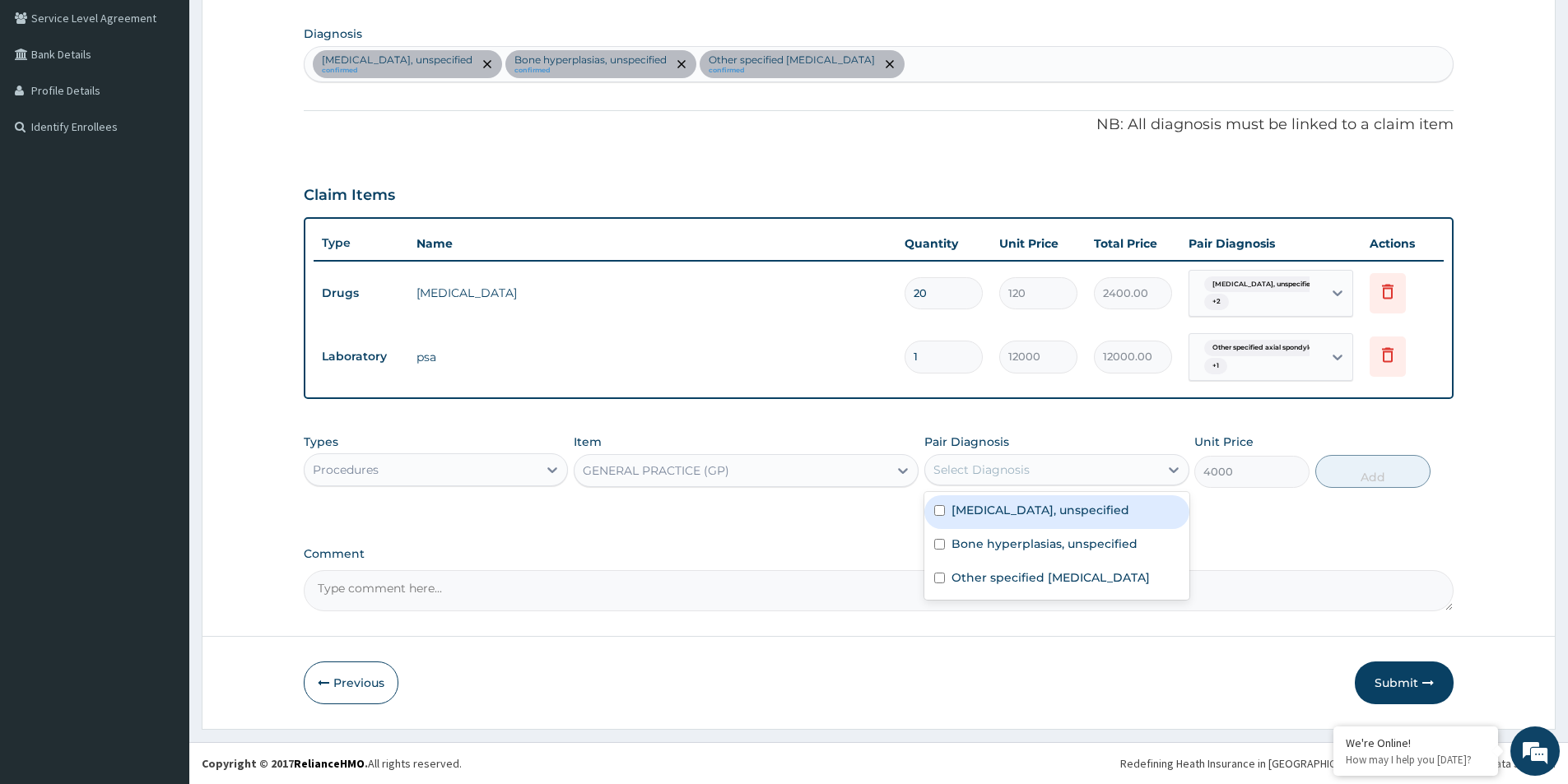
click at [980, 477] on div "Select Diagnosis" at bounding box center [1041, 469] width 233 height 26
drag, startPoint x: 936, startPoint y: 542, endPoint x: 942, endPoint y: 534, distance: 10.0
click at [937, 542] on input "checkbox" at bounding box center [939, 544] width 11 height 11
checkbox input "true"
click at [940, 514] on input "checkbox" at bounding box center [939, 510] width 11 height 11
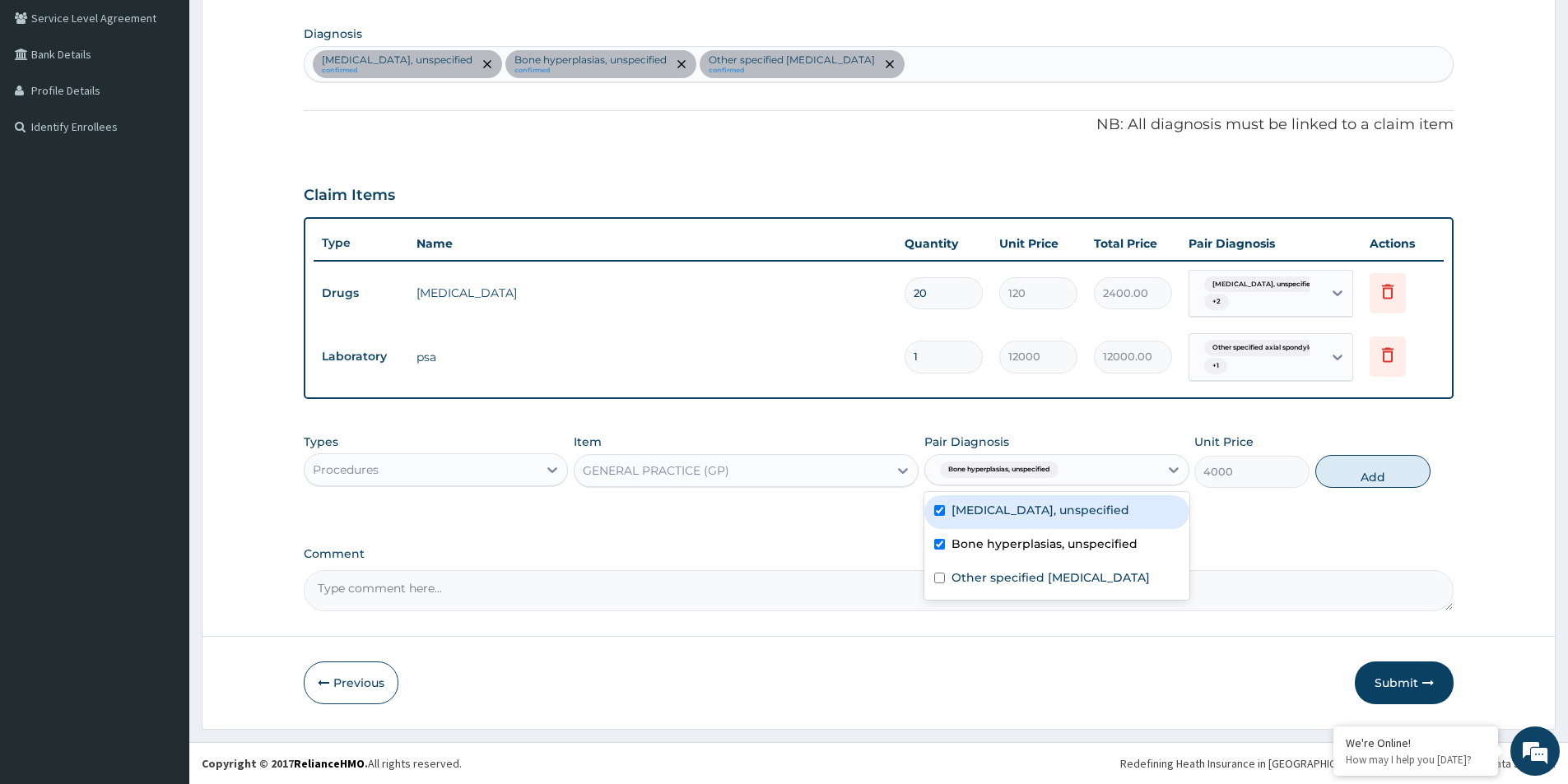
checkbox input "true"
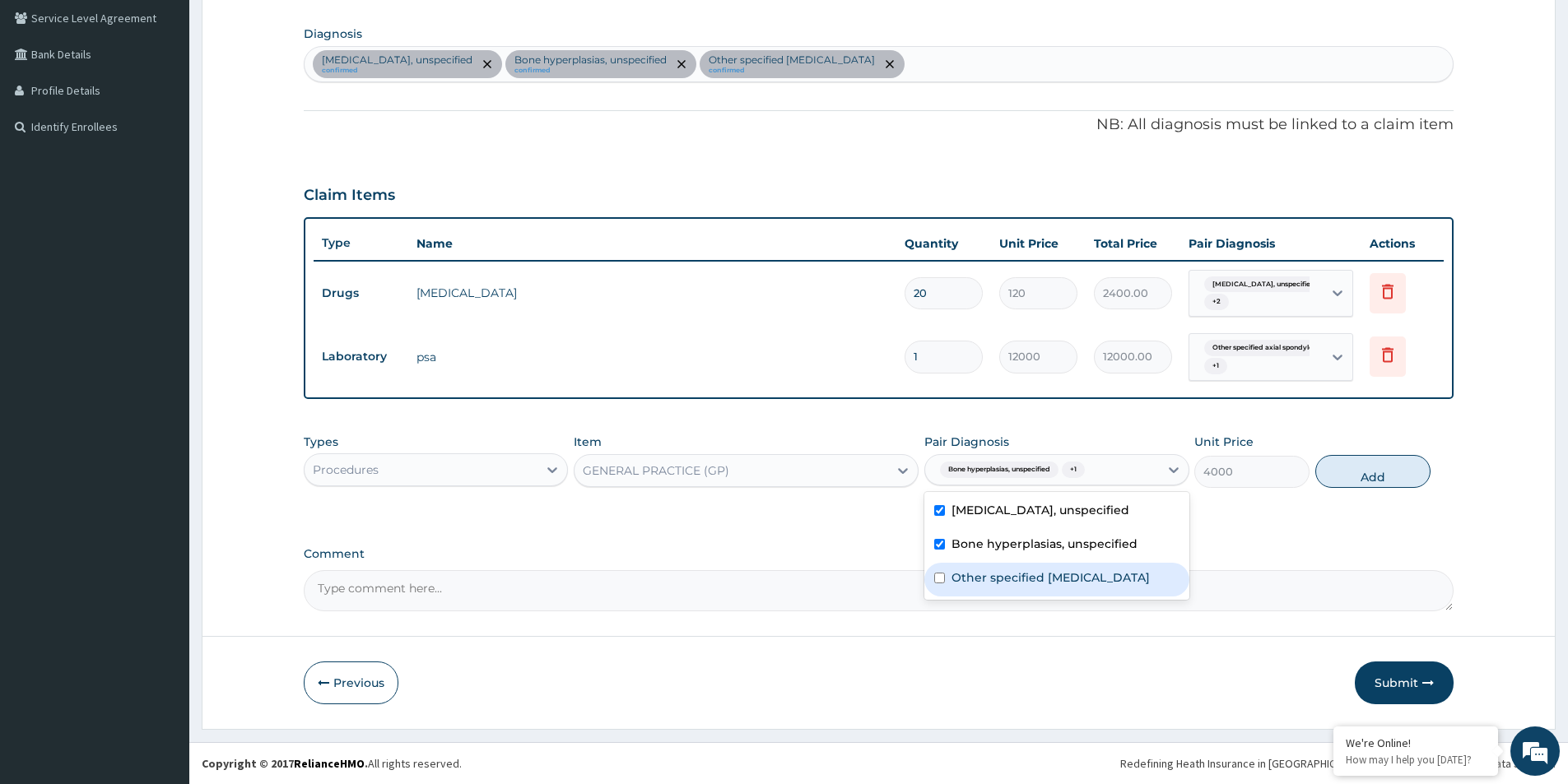
click at [940, 581] on input "checkbox" at bounding box center [939, 578] width 11 height 11
checkbox input "true"
click at [1354, 477] on button "Add" at bounding box center [1373, 471] width 115 height 33
type input "0"
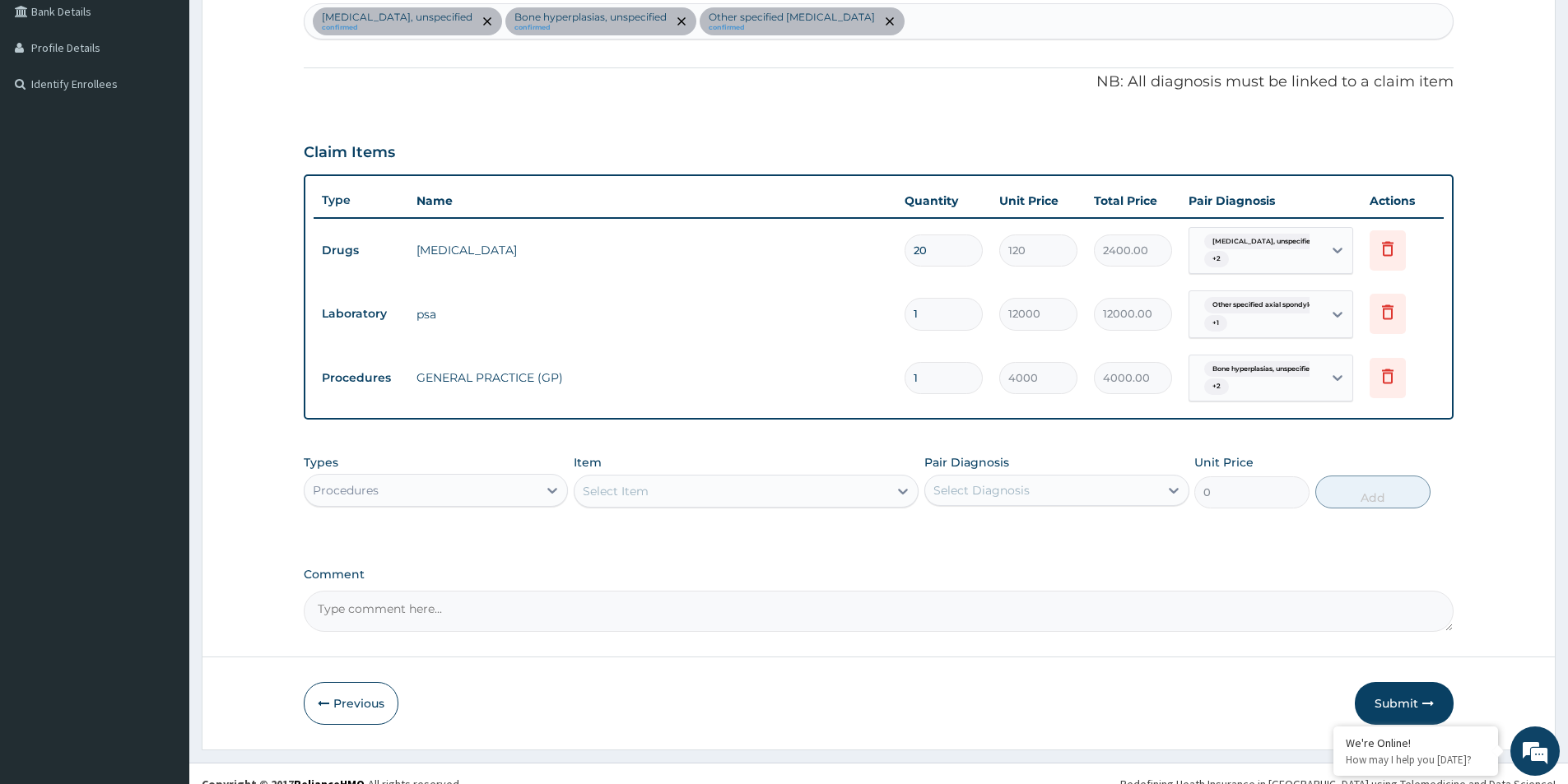
scroll to position [441, 0]
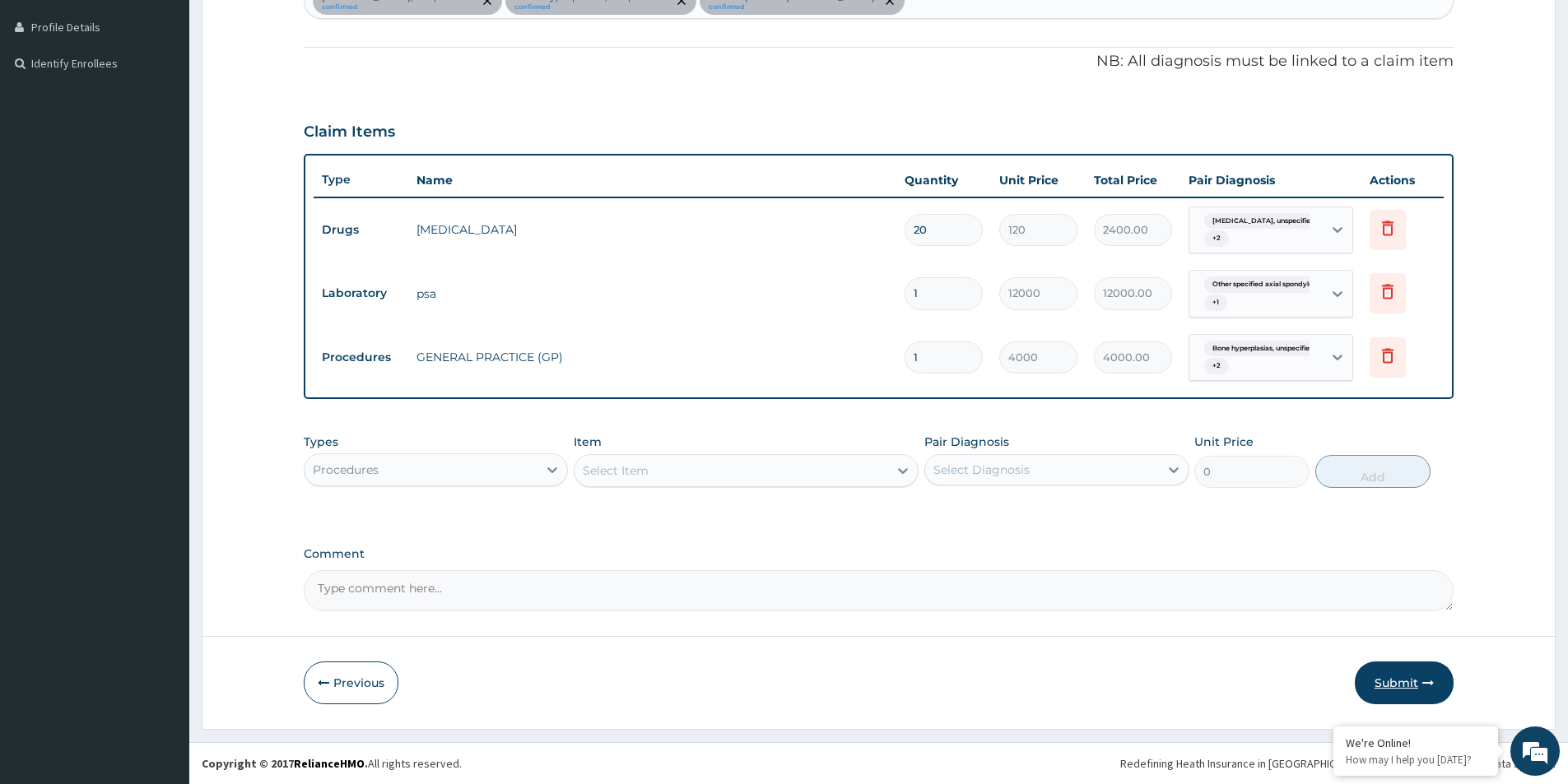
click at [1422, 682] on icon "button" at bounding box center [1428, 683] width 12 height 12
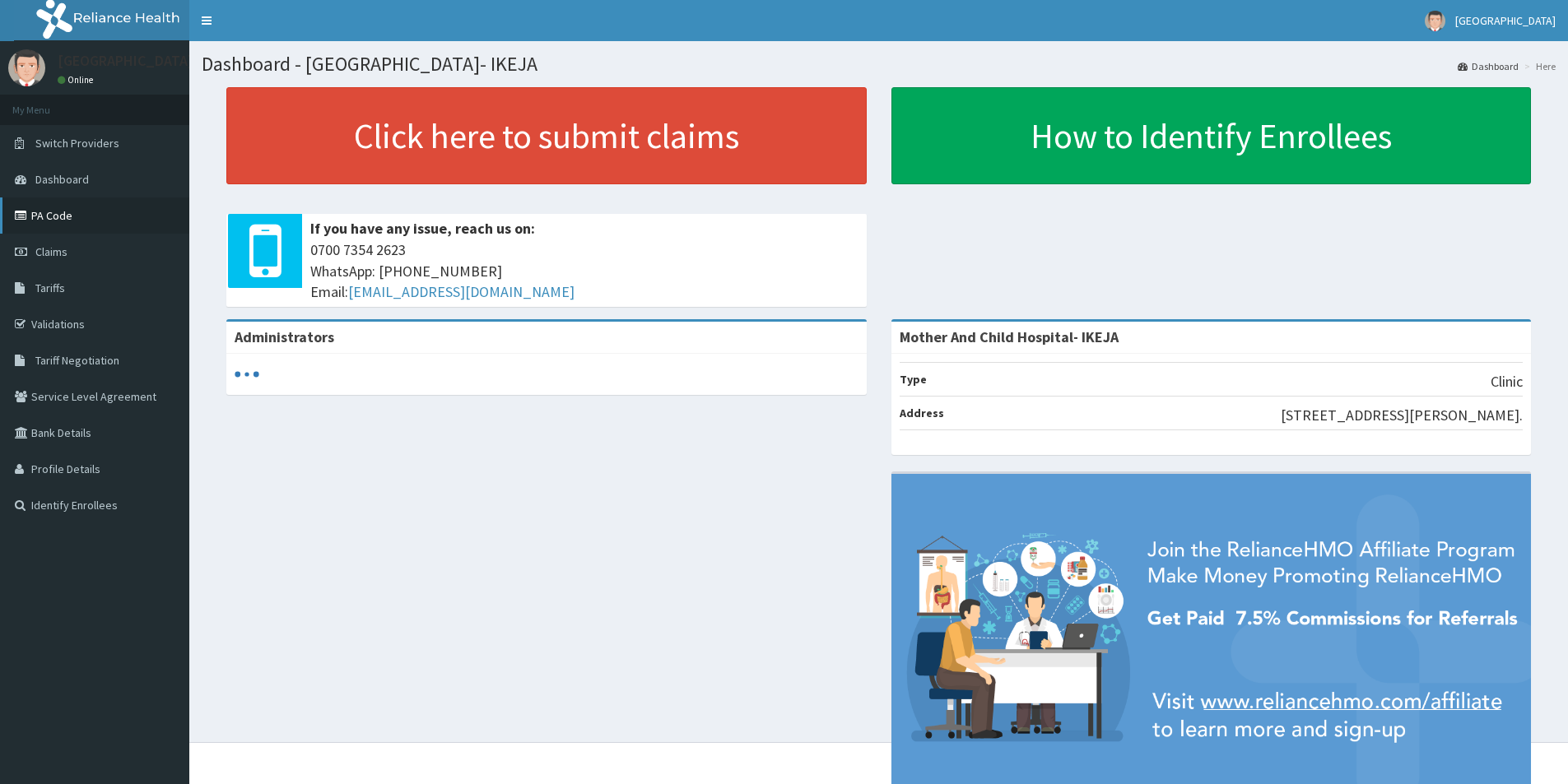
click at [44, 221] on link "PA Code" at bounding box center [94, 215] width 189 height 36
click at [51, 216] on link "PA Code" at bounding box center [94, 215] width 189 height 36
